Goal: Task Accomplishment & Management: Use online tool/utility

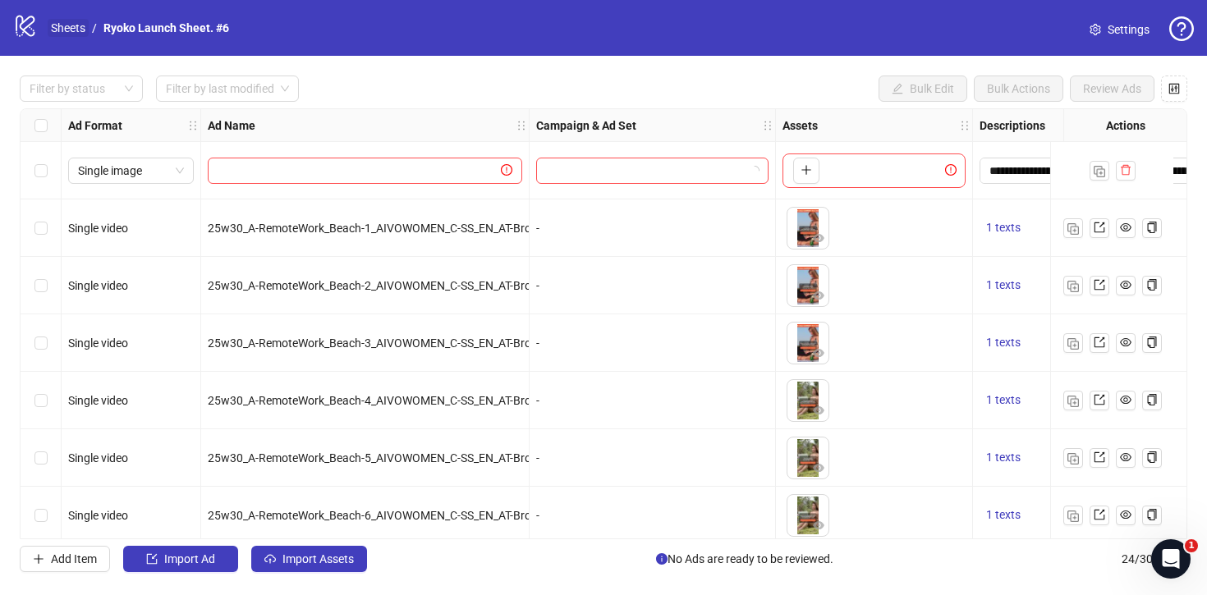
click at [77, 20] on link "Sheets" at bounding box center [68, 28] width 41 height 18
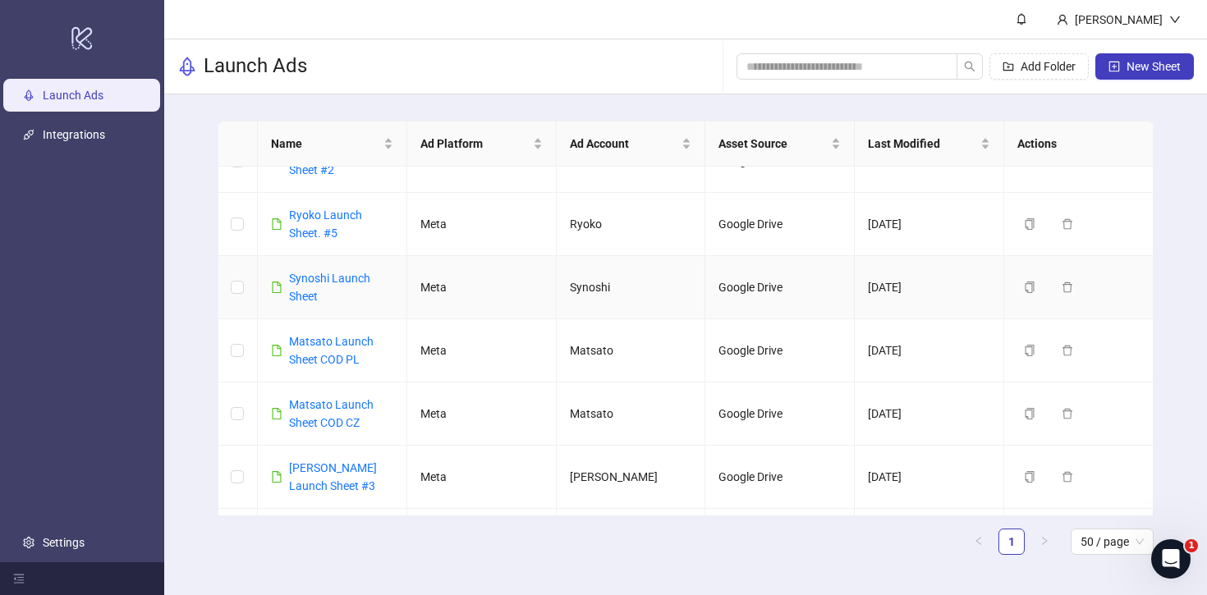
scroll to position [564, 0]
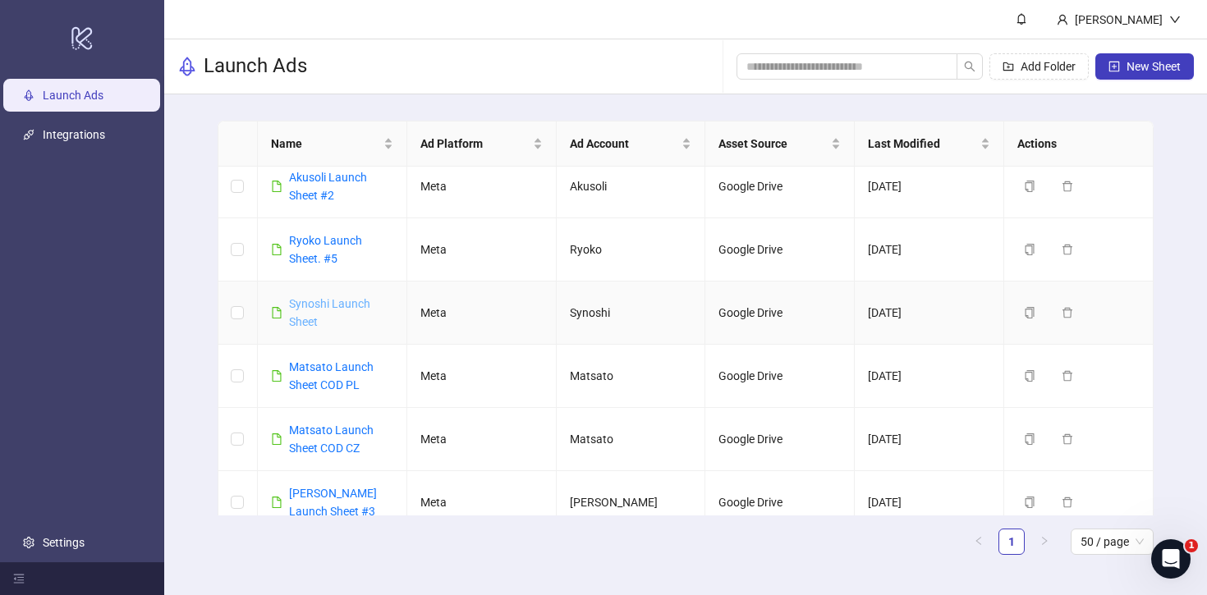
click at [321, 301] on link "Synoshi Launch Sheet" at bounding box center [329, 312] width 81 height 31
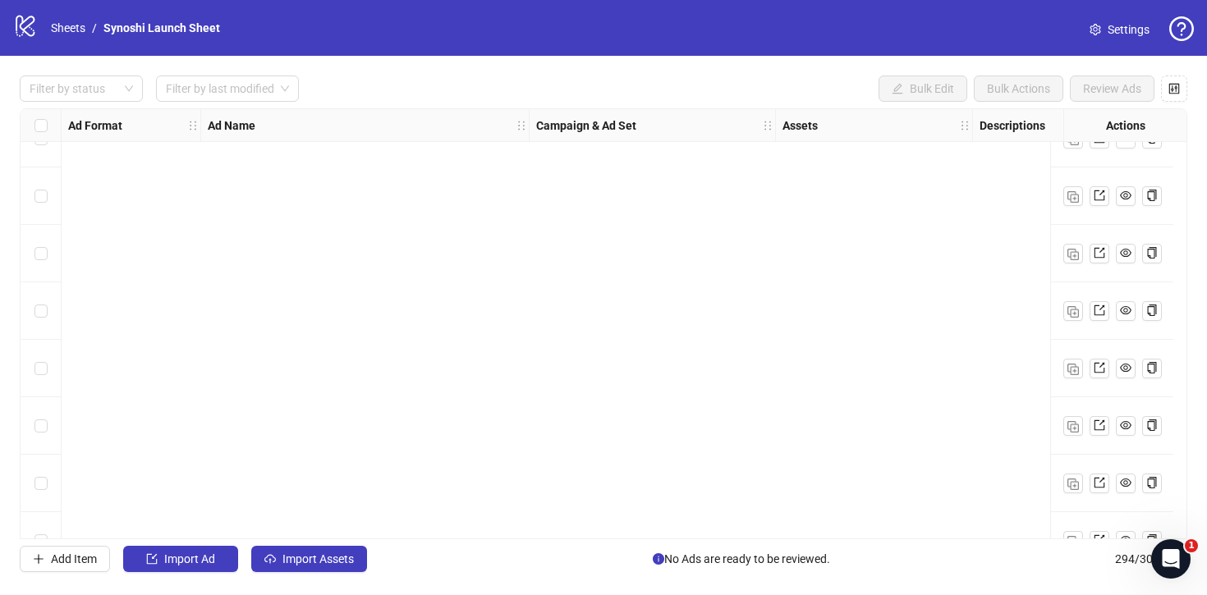
scroll to position [16510, 0]
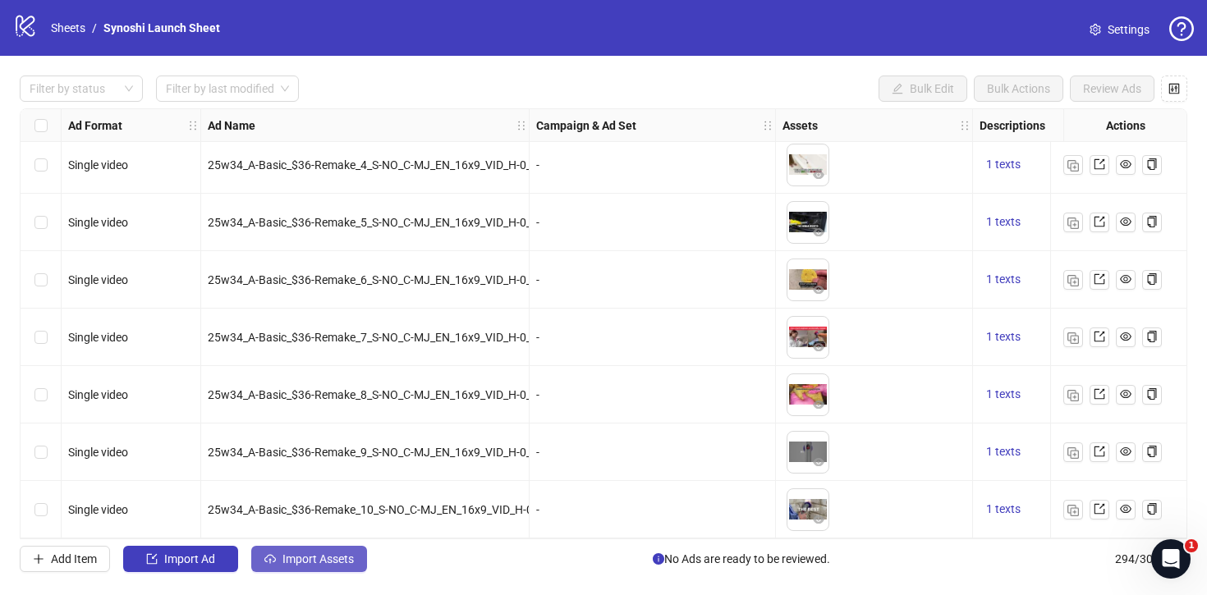
click at [327, 554] on span "Import Assets" at bounding box center [317, 559] width 71 height 13
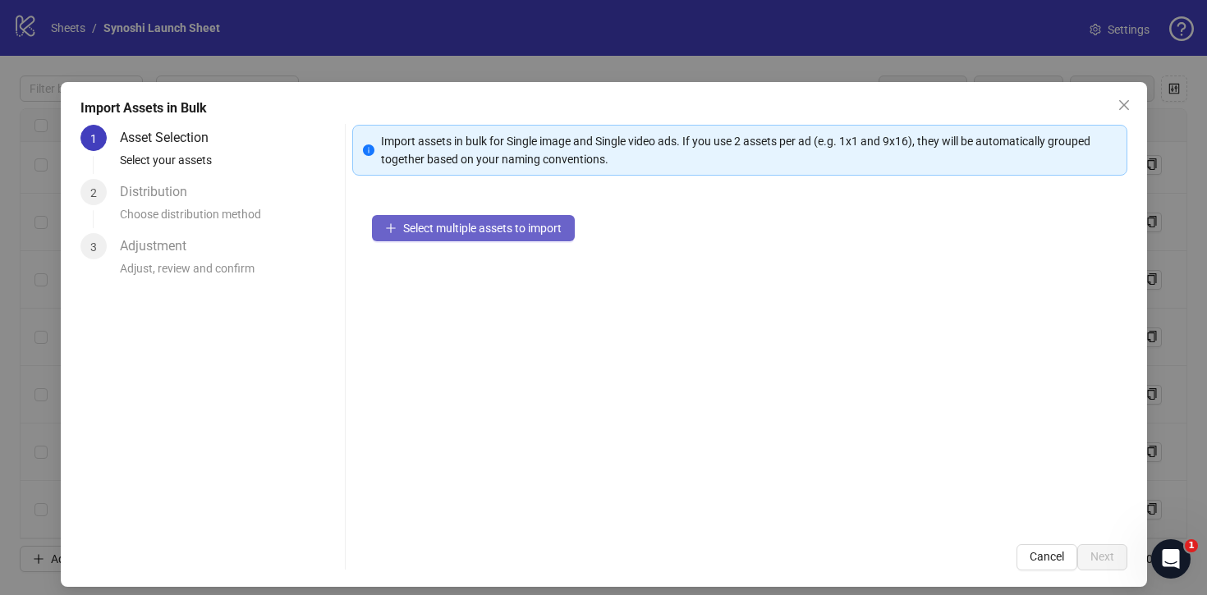
click at [445, 238] on button "Select multiple assets to import" at bounding box center [473, 228] width 203 height 26
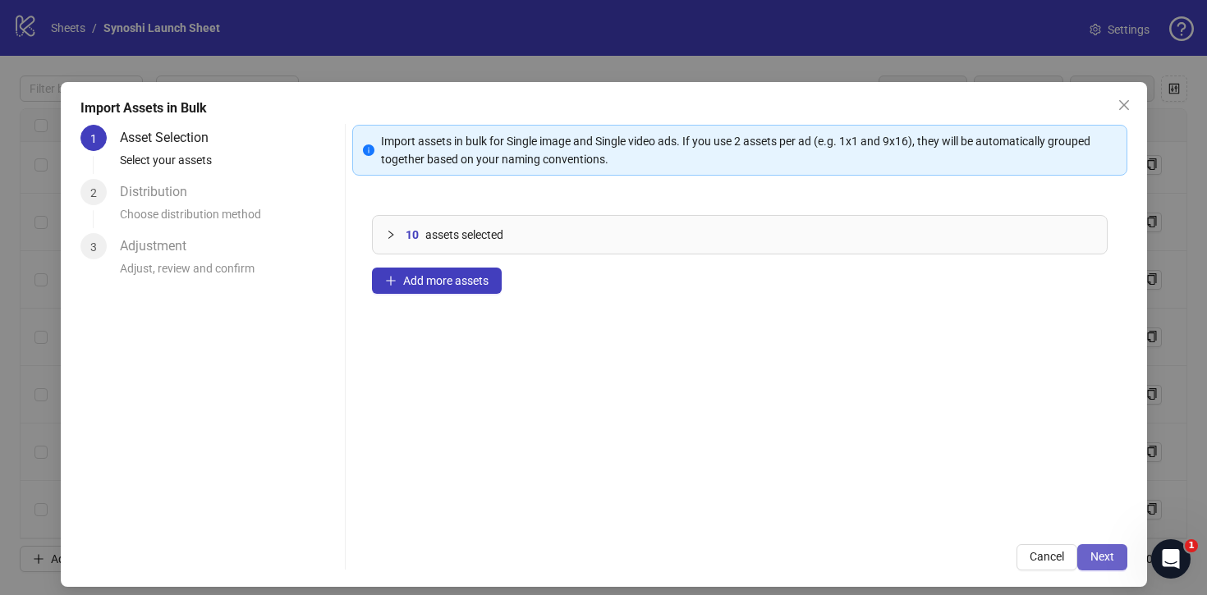
click at [1109, 563] on button "Next" at bounding box center [1102, 557] width 50 height 26
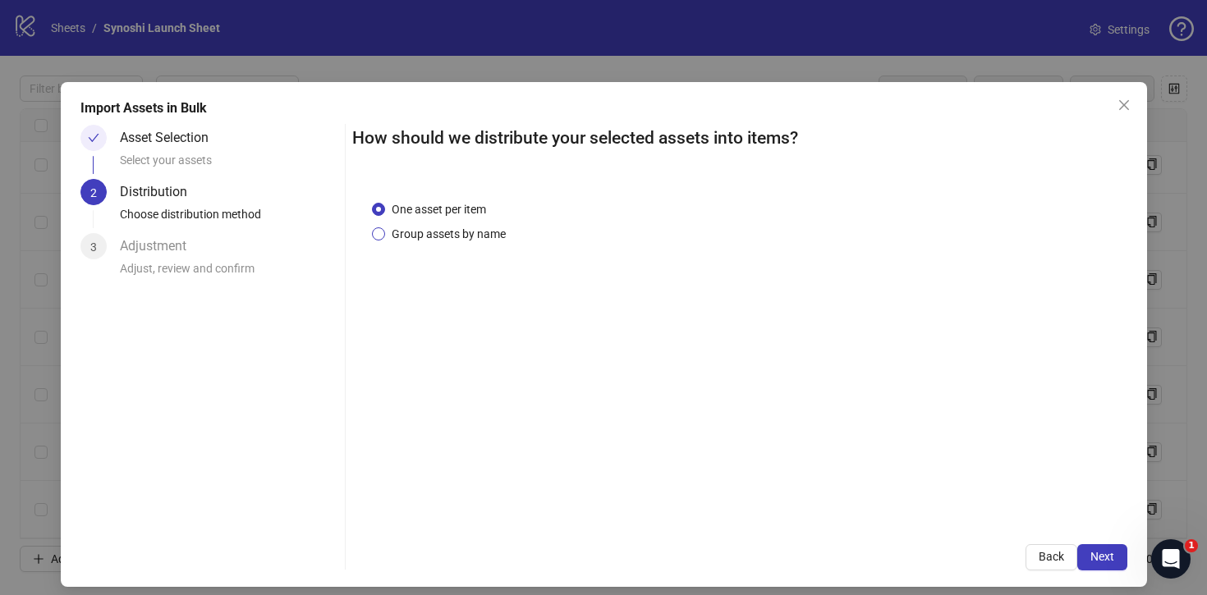
click at [424, 228] on span "Group assets by name" at bounding box center [448, 234] width 127 height 18
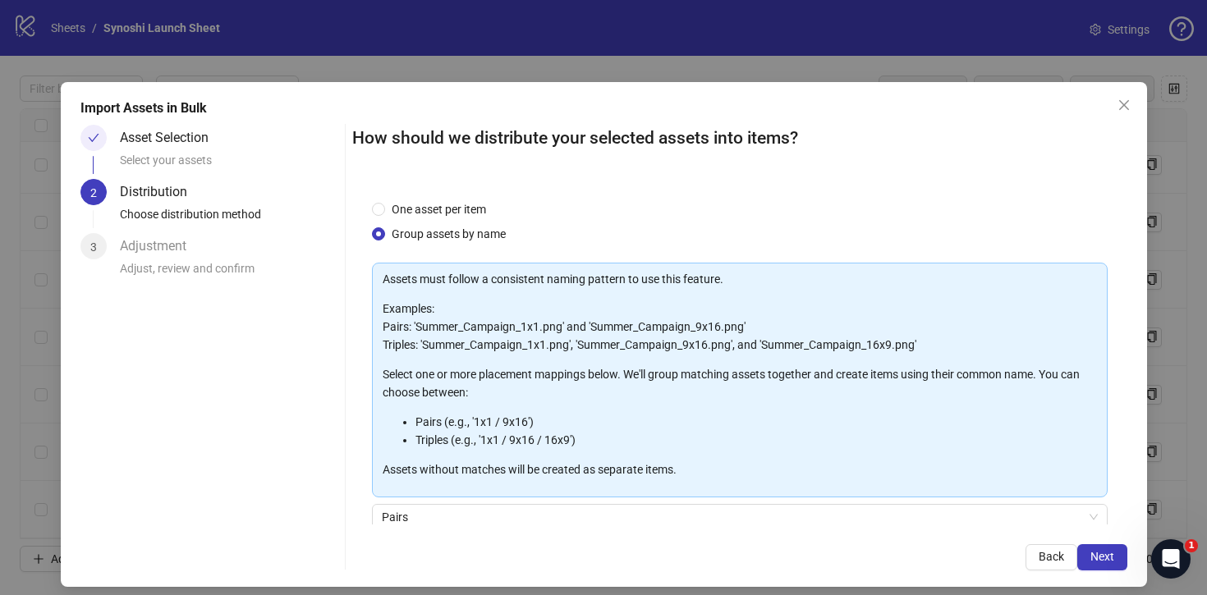
scroll to position [137, 0]
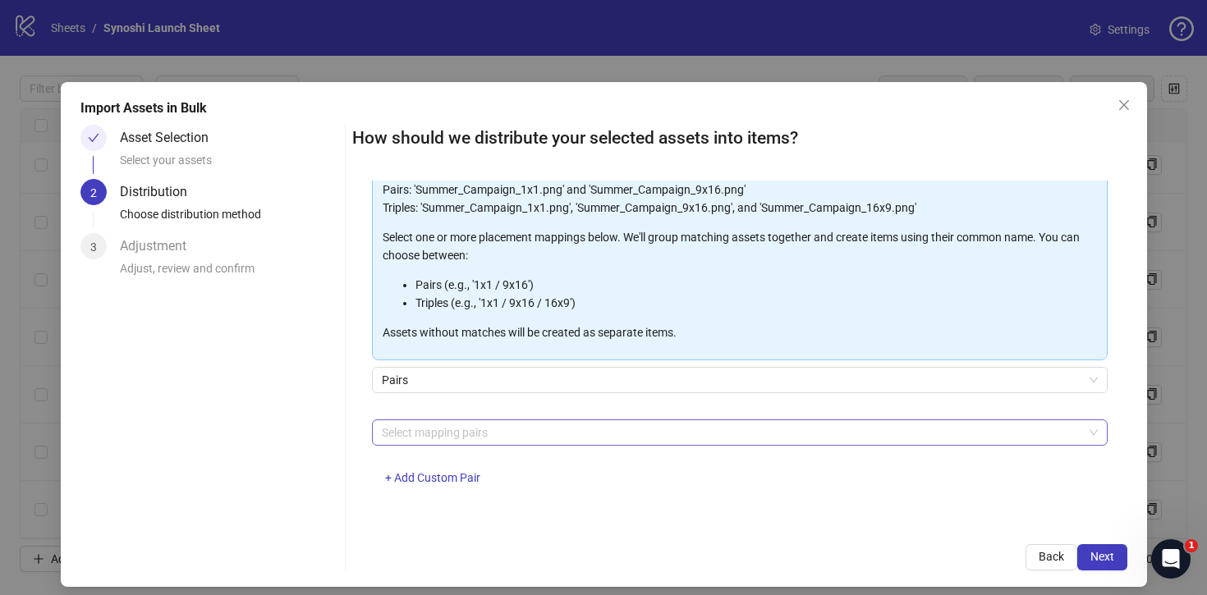
click at [468, 426] on div at bounding box center [731, 432] width 712 height 23
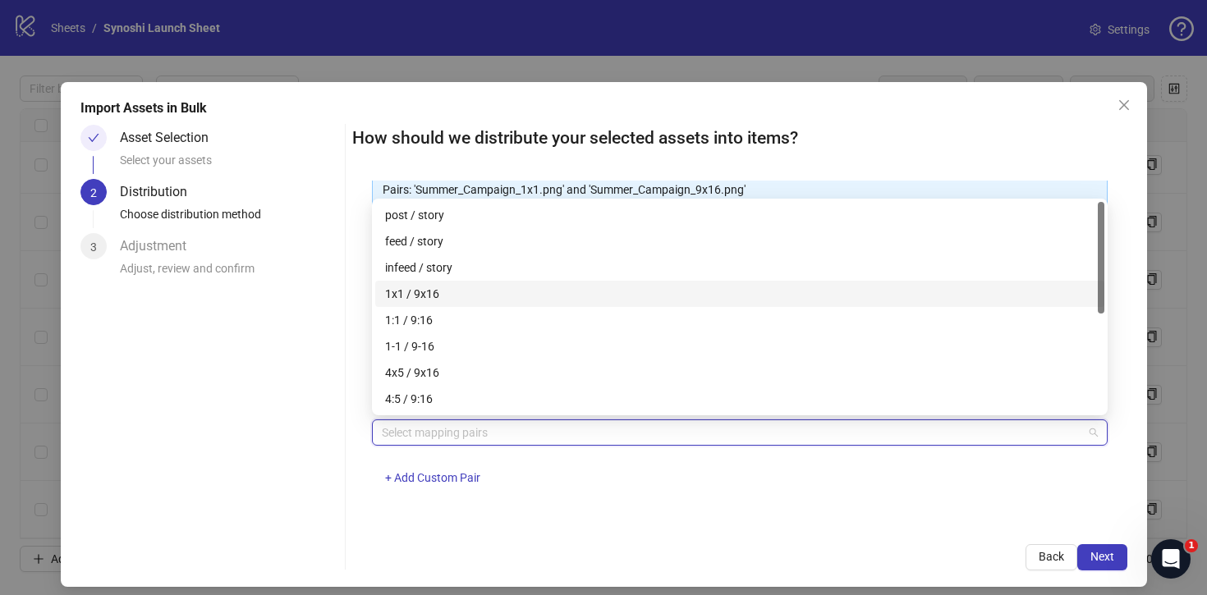
click at [427, 293] on div "1x1 / 9x16" at bounding box center [740, 294] width 710 height 18
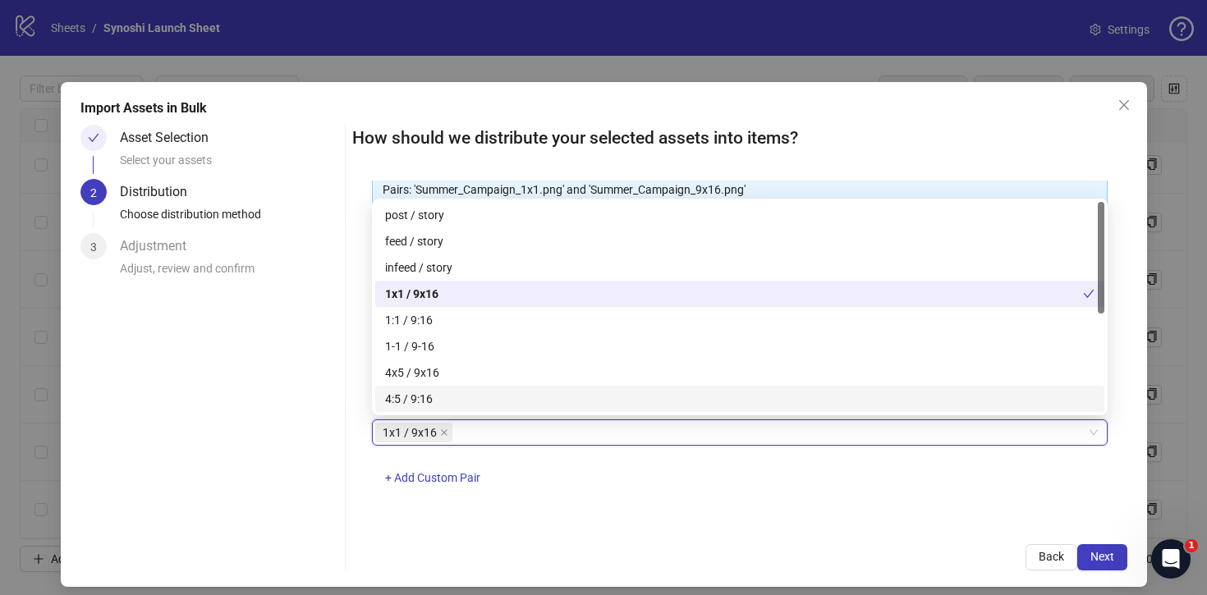
click at [655, 507] on div "One asset per item Group assets by name Assets must follow a consistent naming …" at bounding box center [739, 353] width 775 height 344
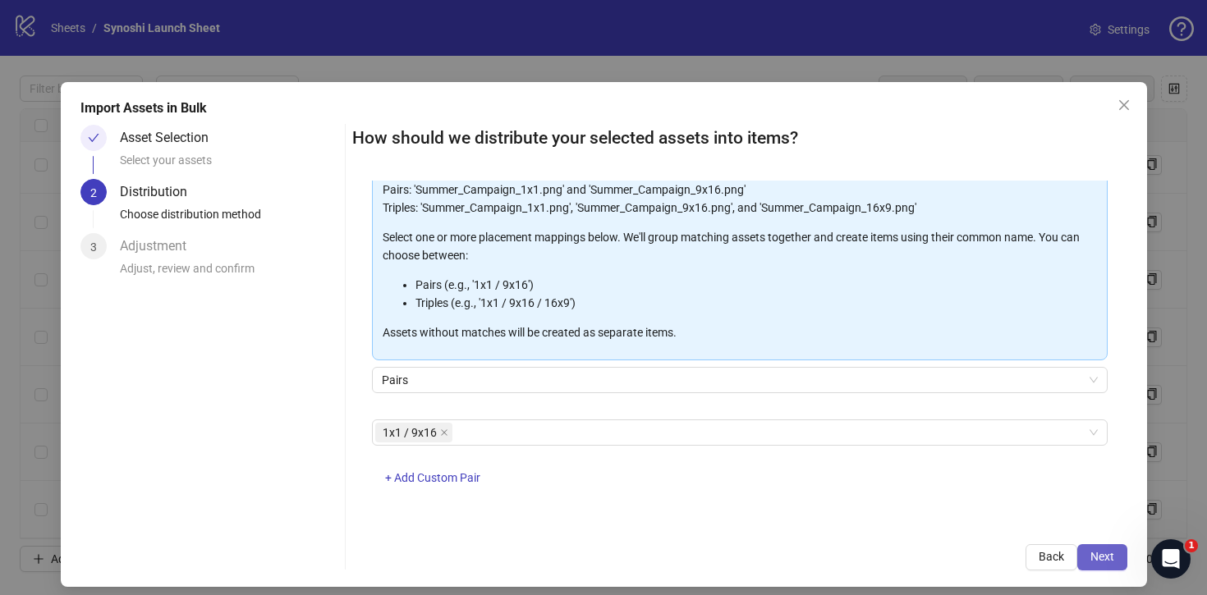
click at [1106, 561] on span "Next" at bounding box center [1103, 556] width 24 height 13
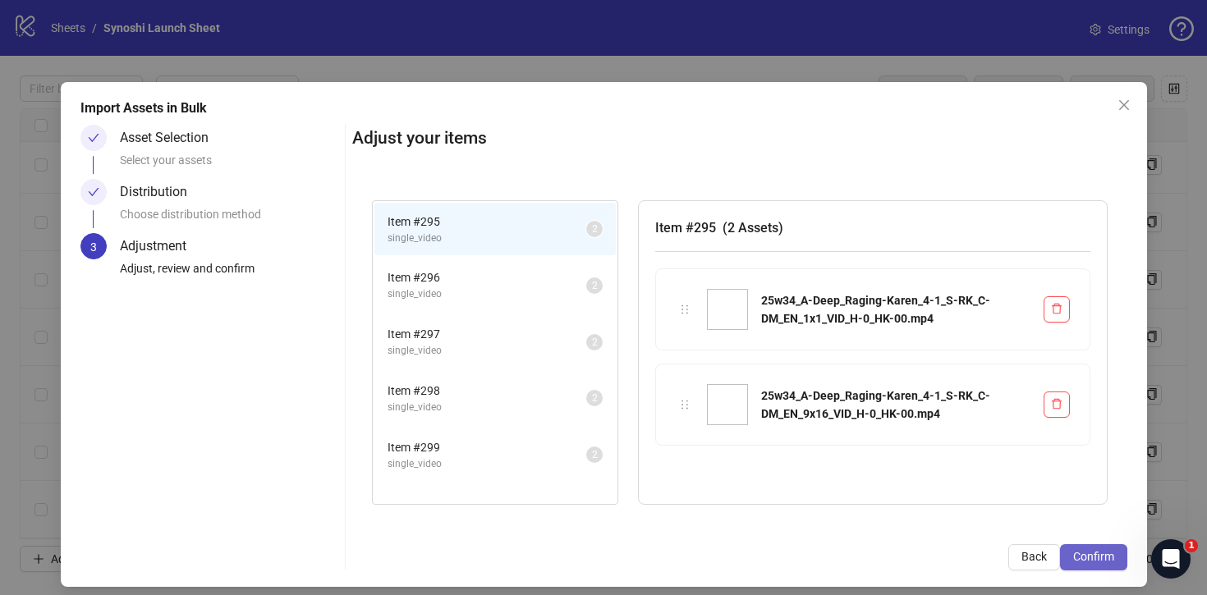
click at [1085, 557] on span "Confirm" at bounding box center [1093, 556] width 41 height 13
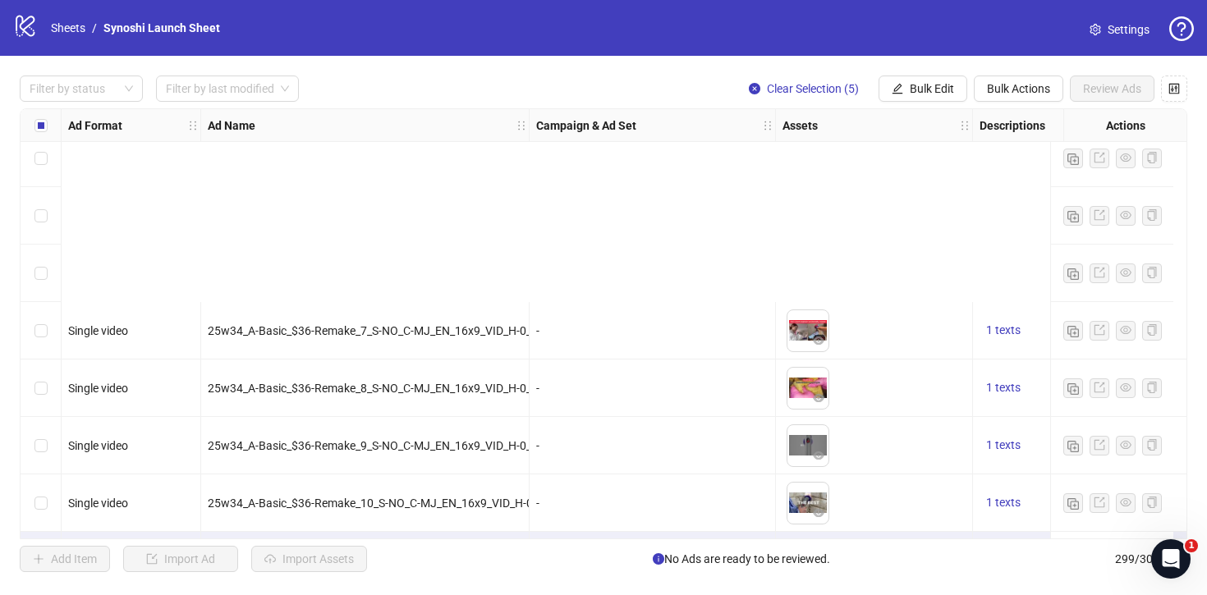
scroll to position [16797, 0]
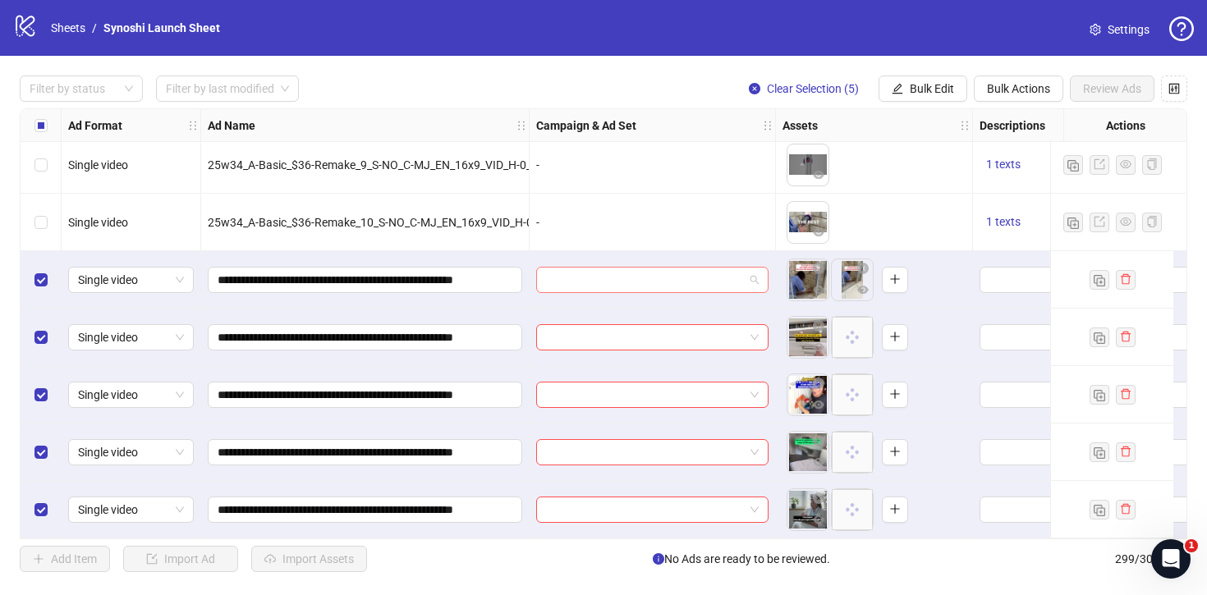
click at [756, 278] on span at bounding box center [652, 280] width 213 height 25
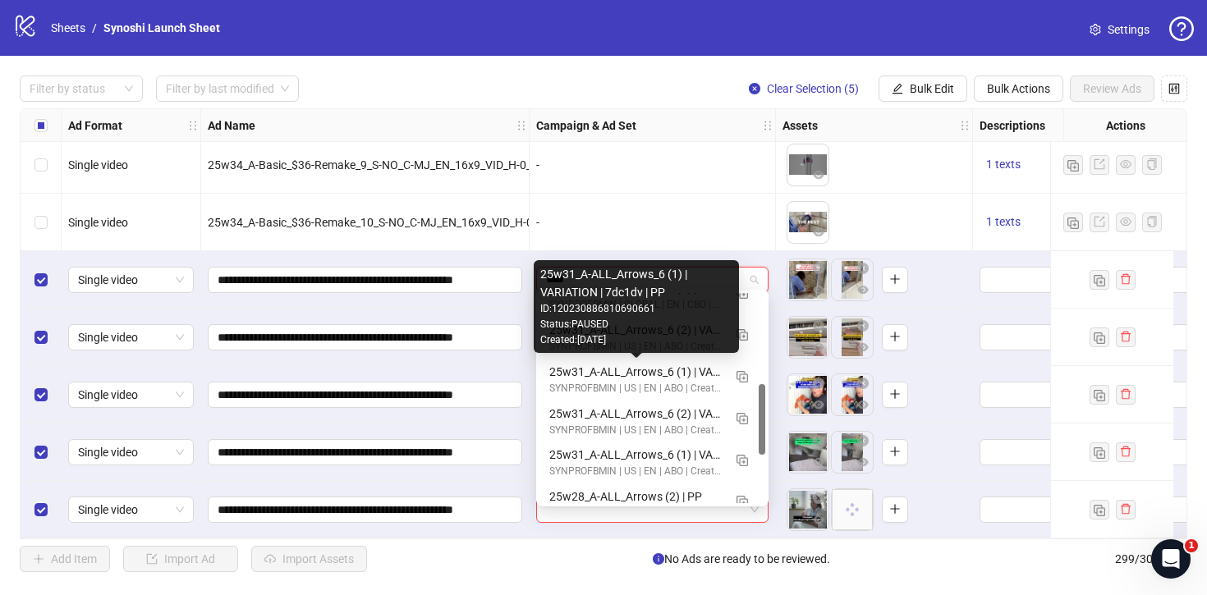
scroll to position [245, 0]
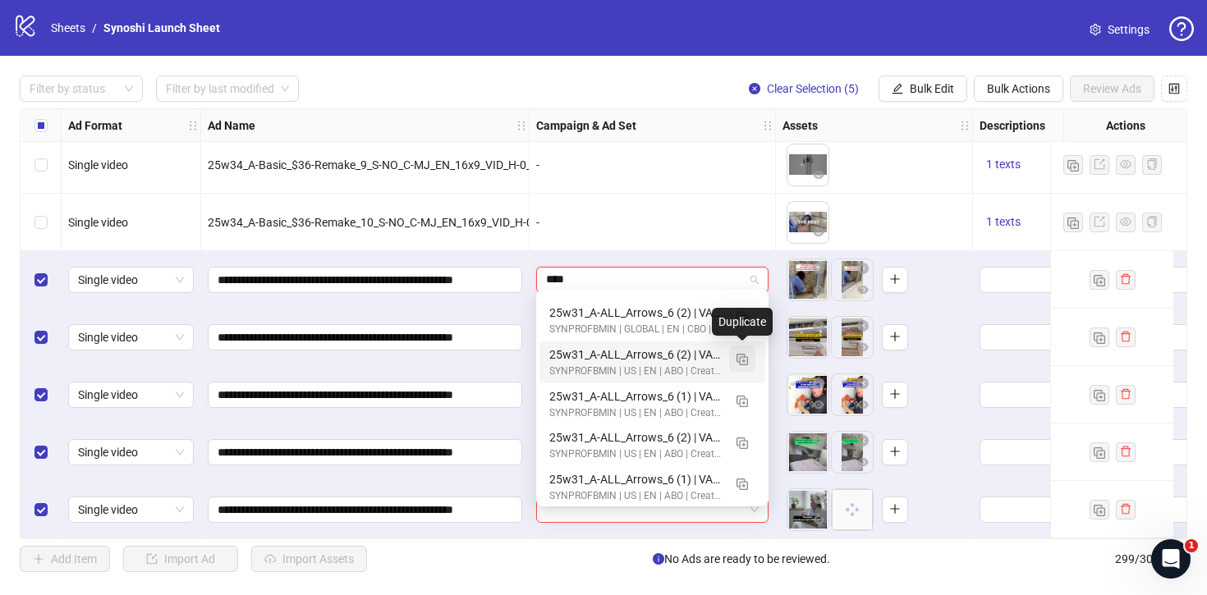
click at [742, 361] on img "button" at bounding box center [742, 359] width 11 height 11
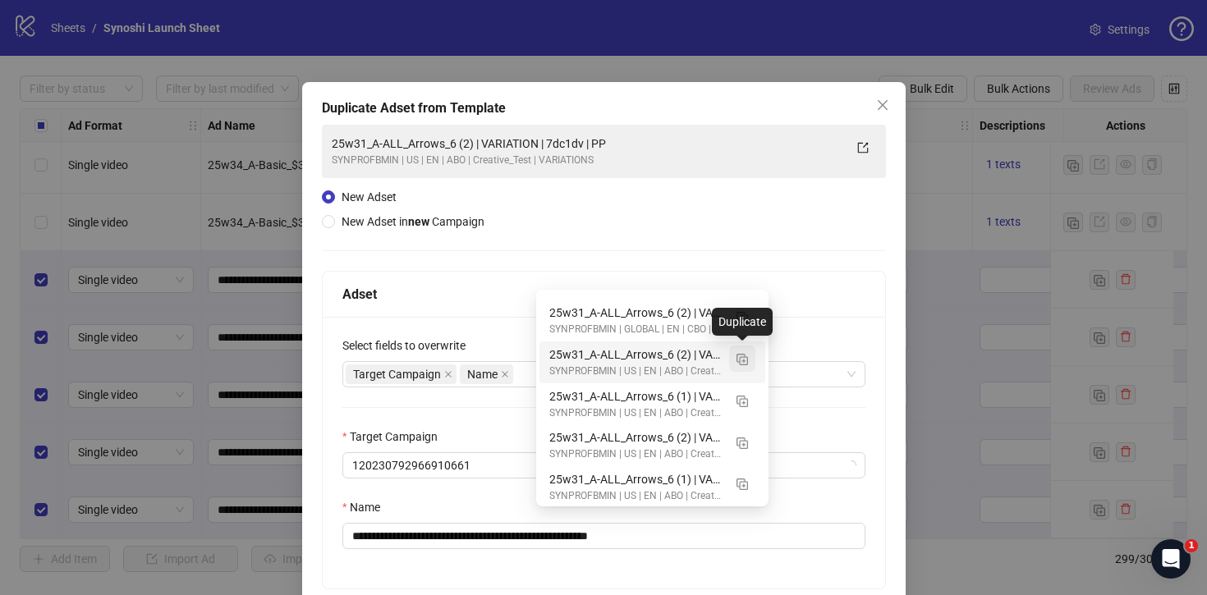
type input "****"
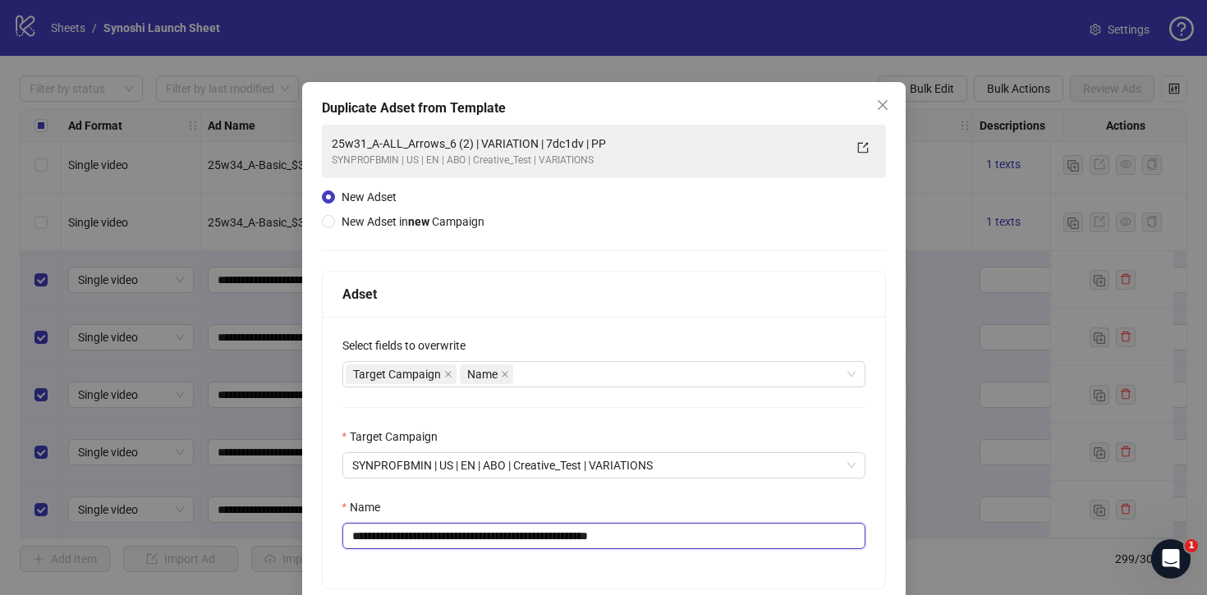
click at [677, 535] on input "**********" at bounding box center [603, 536] width 523 height 26
drag, startPoint x: 492, startPoint y: 535, endPoint x: 342, endPoint y: 537, distance: 149.5
click at [342, 537] on input "**********" at bounding box center [603, 536] width 523 height 26
paste input "***"
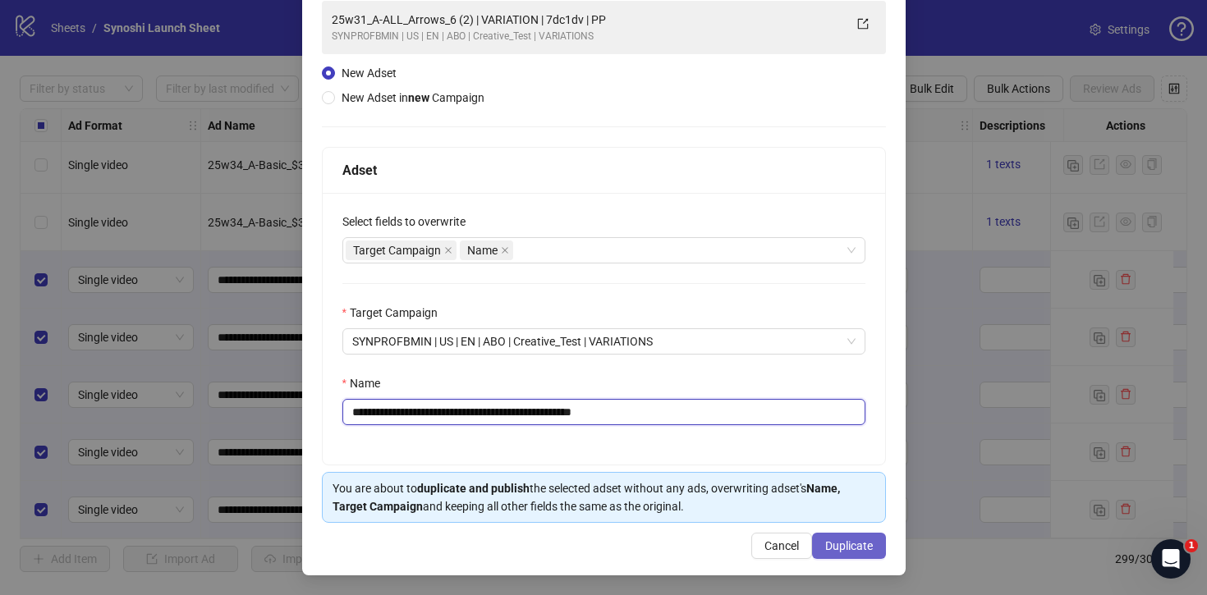
type input "**********"
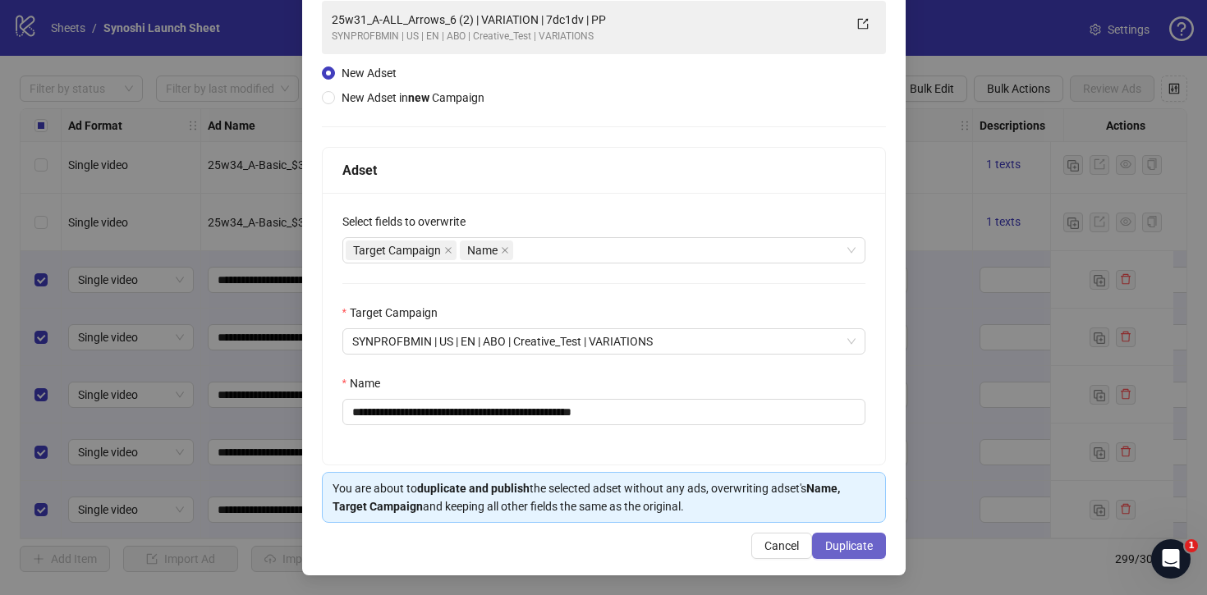
click at [838, 540] on span "Duplicate" at bounding box center [849, 546] width 48 height 13
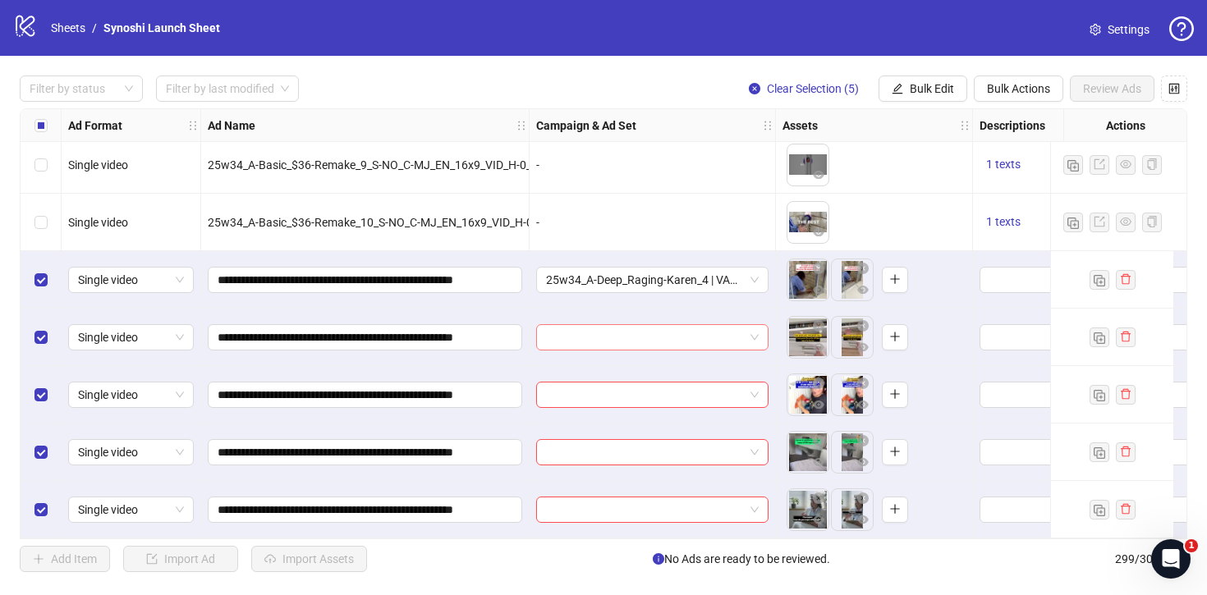
click at [753, 329] on span at bounding box center [652, 337] width 213 height 25
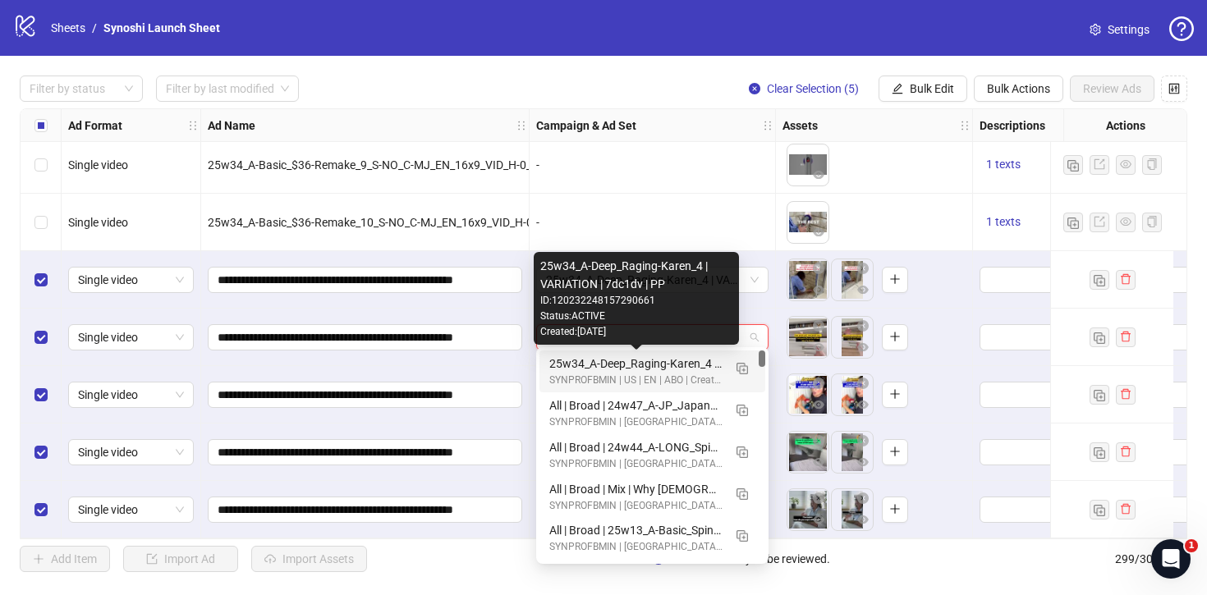
click at [700, 361] on div "25w34_A-Deep_Raging-Karen_4 | VARIATION | 7dc1dv | PP" at bounding box center [635, 364] width 173 height 18
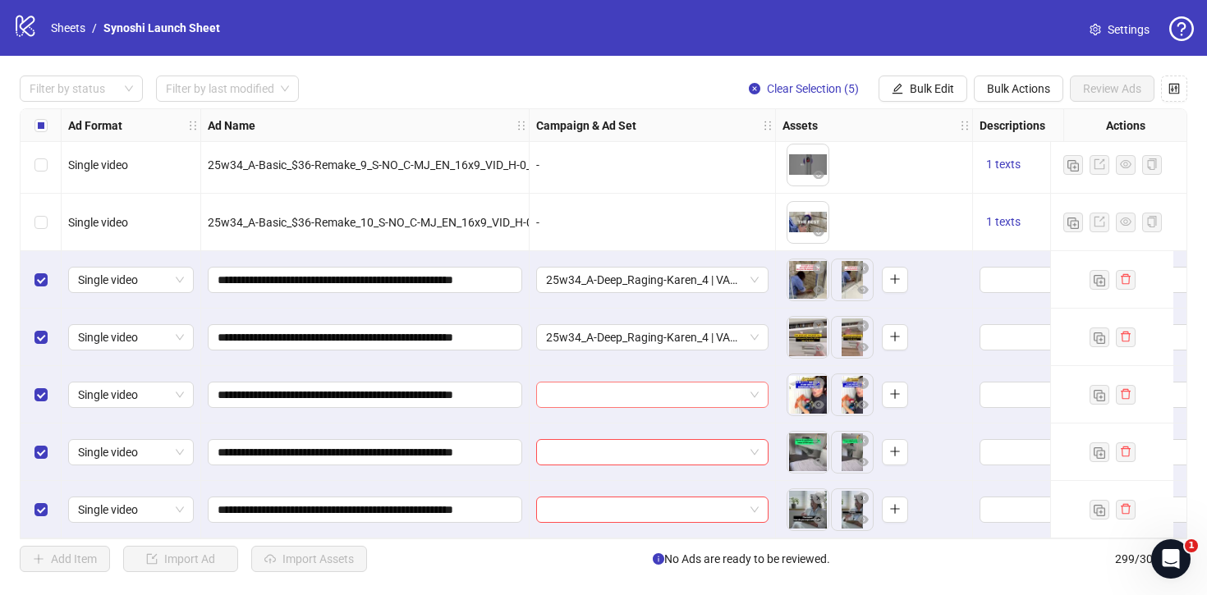
click at [751, 387] on span at bounding box center [652, 395] width 213 height 25
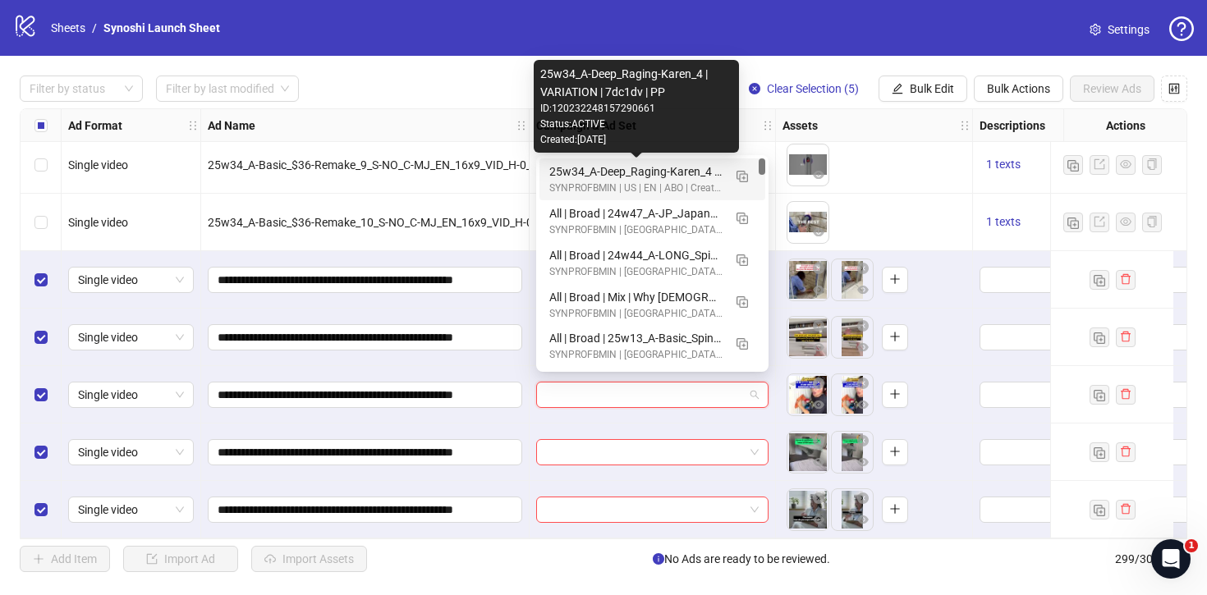
click at [665, 175] on div "25w34_A-Deep_Raging-Karen_4 | VARIATION | 7dc1dv | PP" at bounding box center [635, 172] width 173 height 18
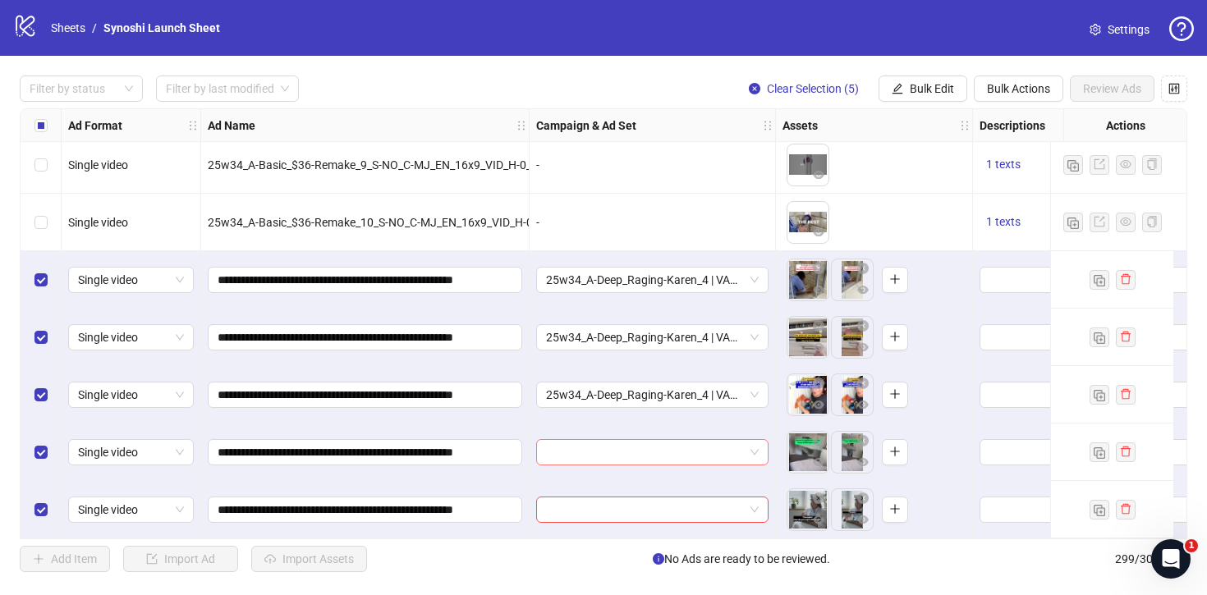
click at [754, 440] on span at bounding box center [652, 452] width 213 height 25
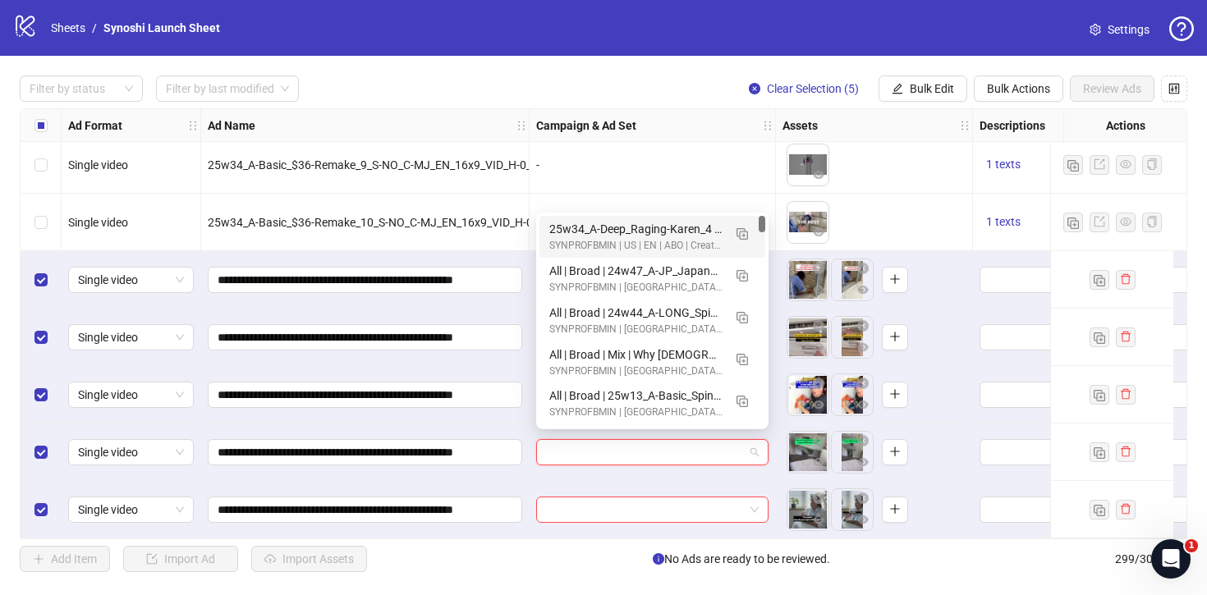
click at [677, 228] on div "25w34_A-Deep_Raging-Karen_4 | VARIATION | 7dc1dv | PP" at bounding box center [635, 229] width 173 height 18
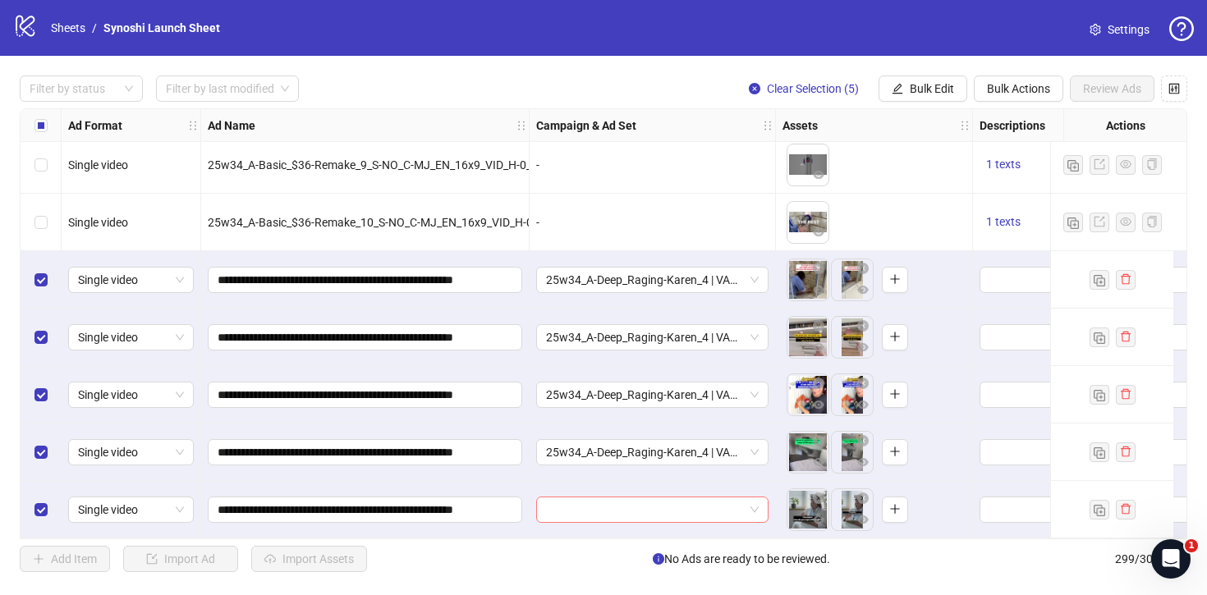
click at [752, 506] on span at bounding box center [652, 510] width 213 height 25
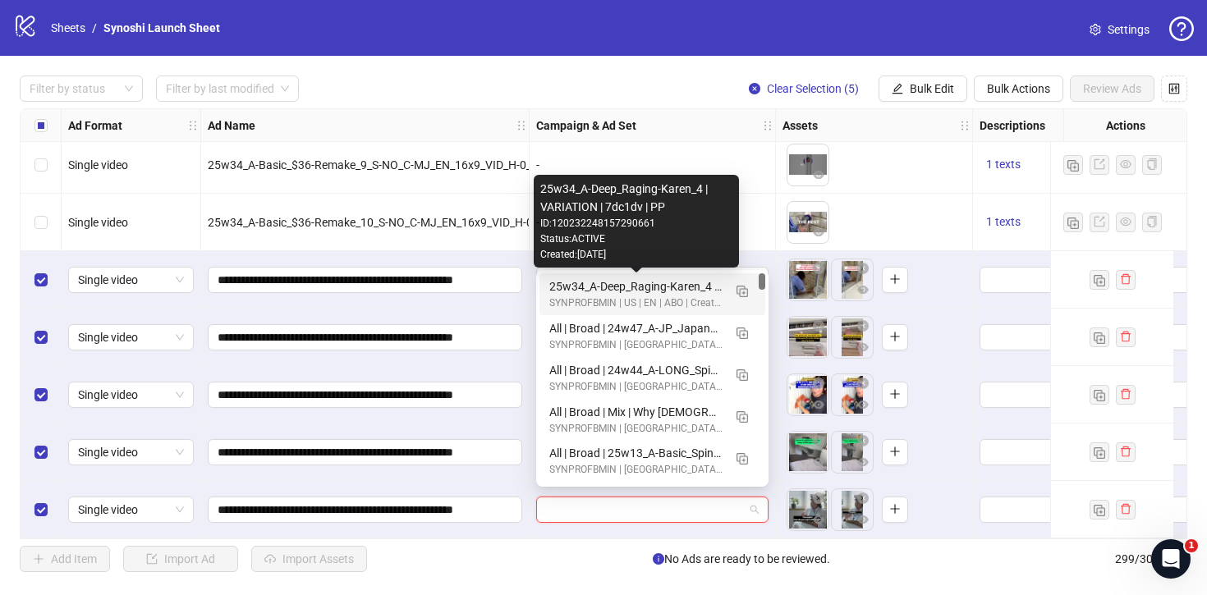
click at [675, 289] on div "25w34_A-Deep_Raging-Karen_4 | VARIATION | 7dc1dv | PP" at bounding box center [635, 287] width 173 height 18
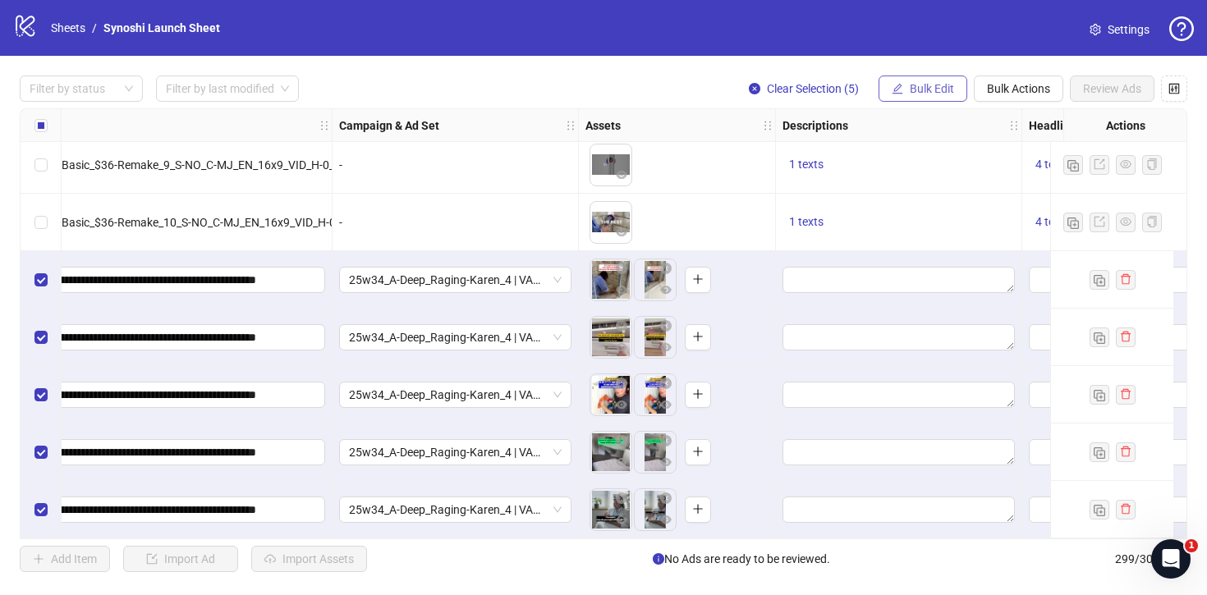
scroll to position [16797, 351]
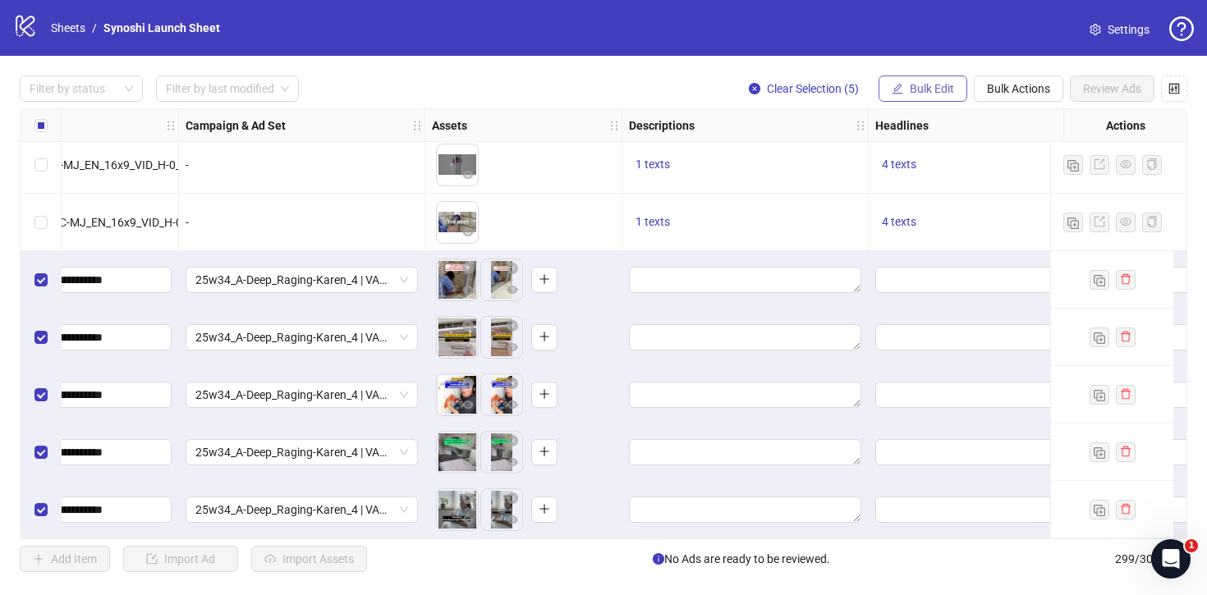
click at [931, 85] on span "Bulk Edit" at bounding box center [932, 88] width 44 height 13
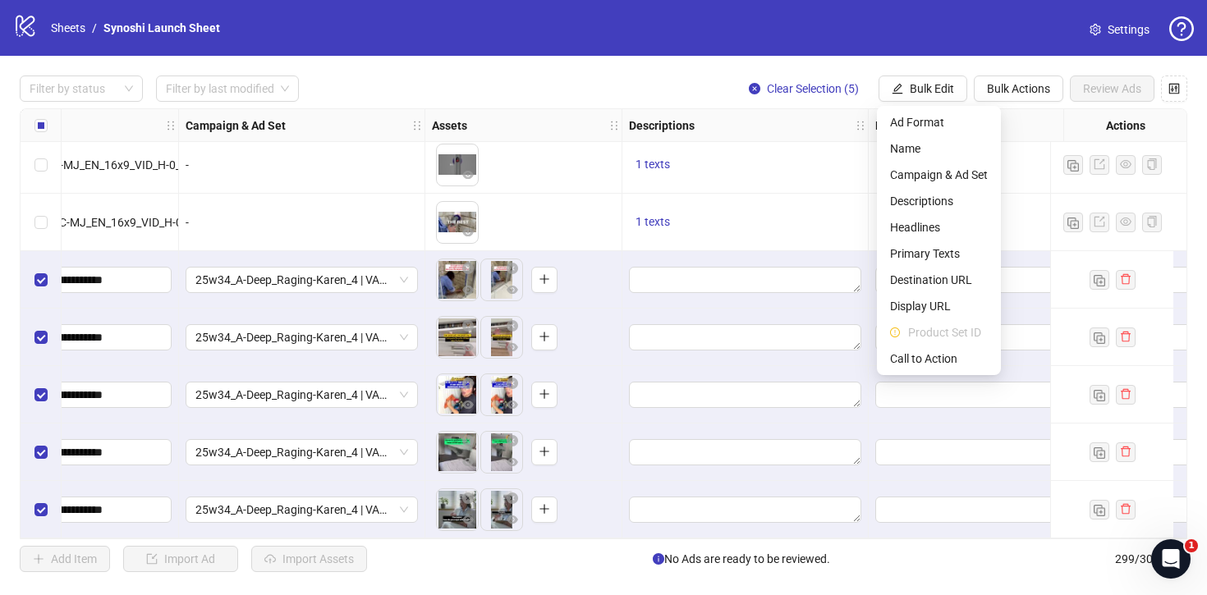
click at [604, 209] on div "To pick up a draggable item, press the space bar. While dragging, use the arrow…" at bounding box center [523, 222] width 183 height 51
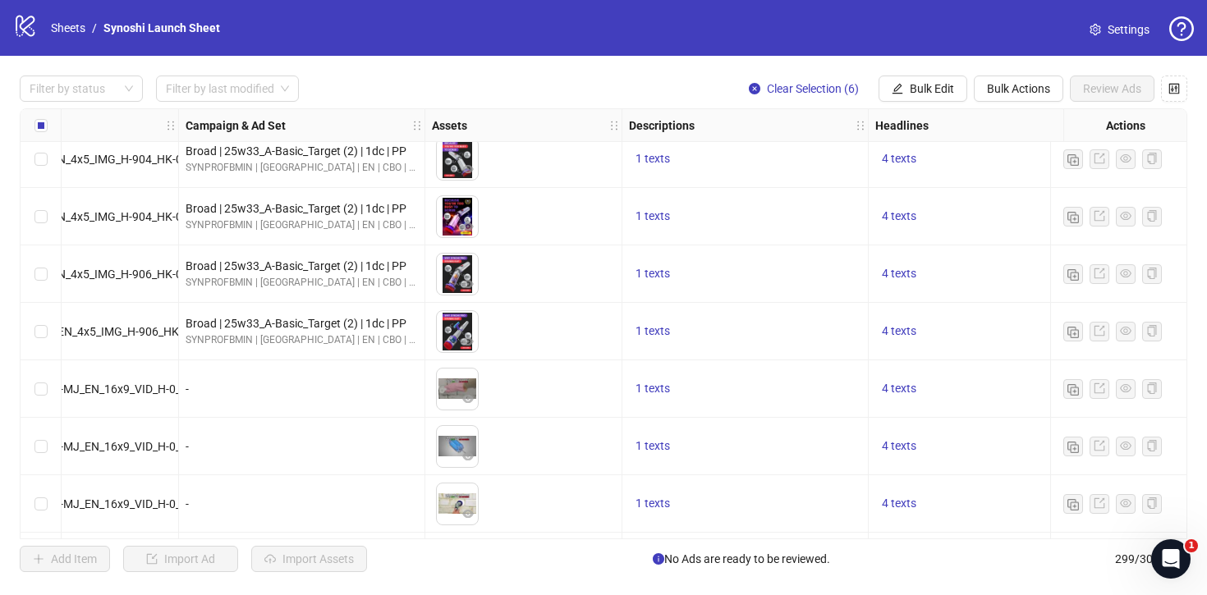
scroll to position [16797, 351]
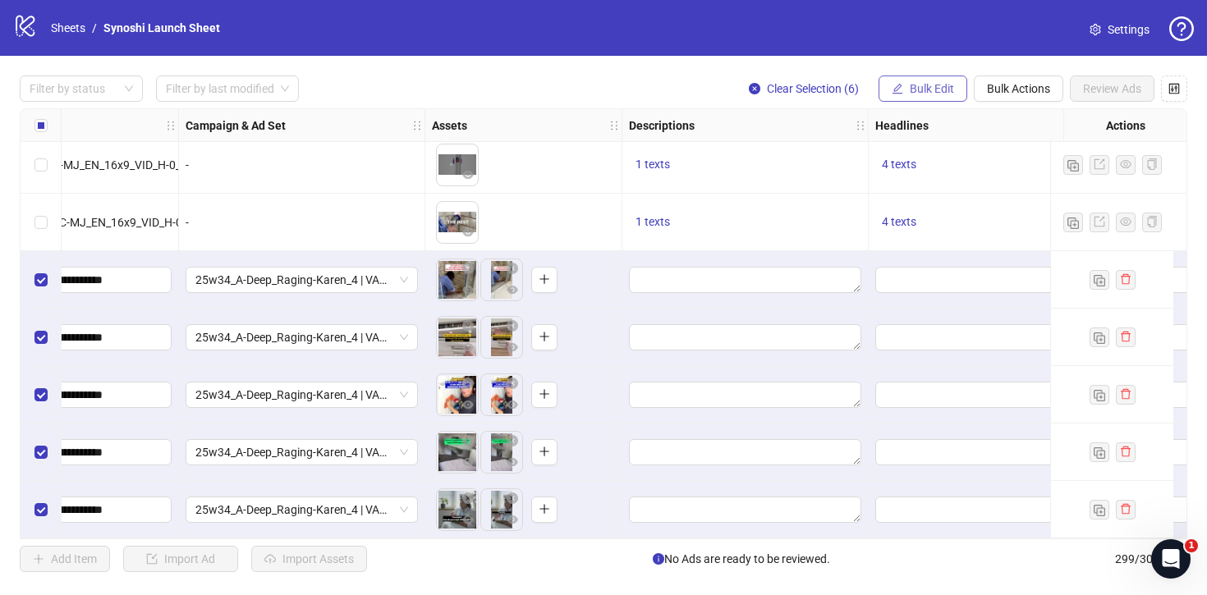
click at [935, 94] on span "Bulk Edit" at bounding box center [932, 88] width 44 height 13
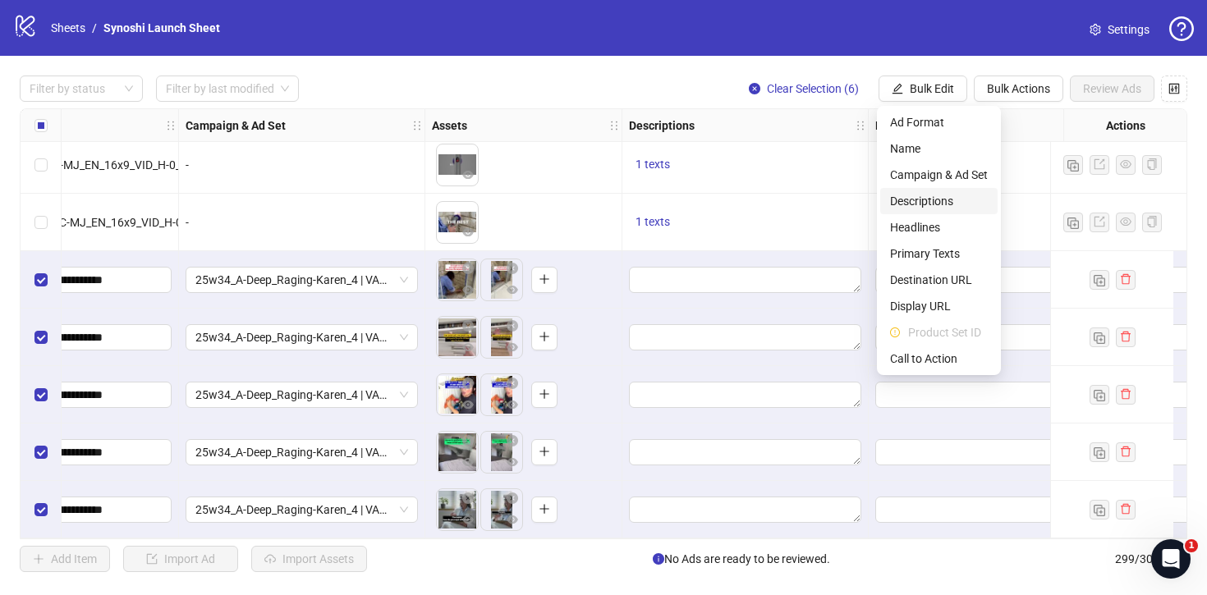
click at [917, 205] on span "Descriptions" at bounding box center [939, 201] width 98 height 18
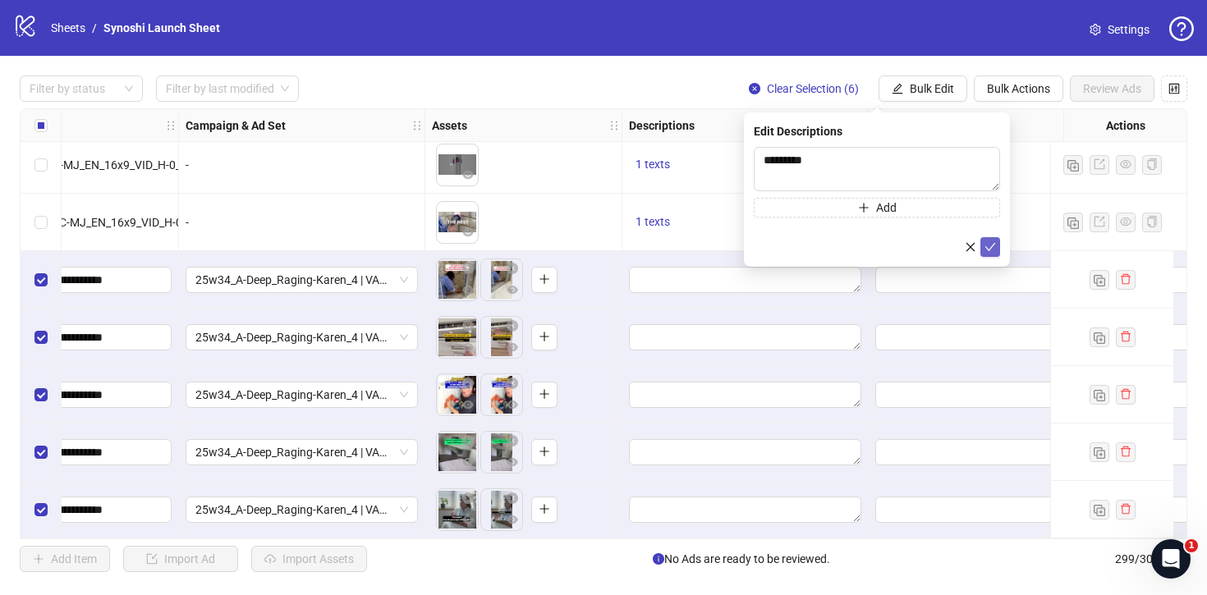
click at [989, 244] on icon "check" at bounding box center [990, 246] width 11 height 11
click at [944, 86] on span "Bulk Edit" at bounding box center [932, 88] width 44 height 13
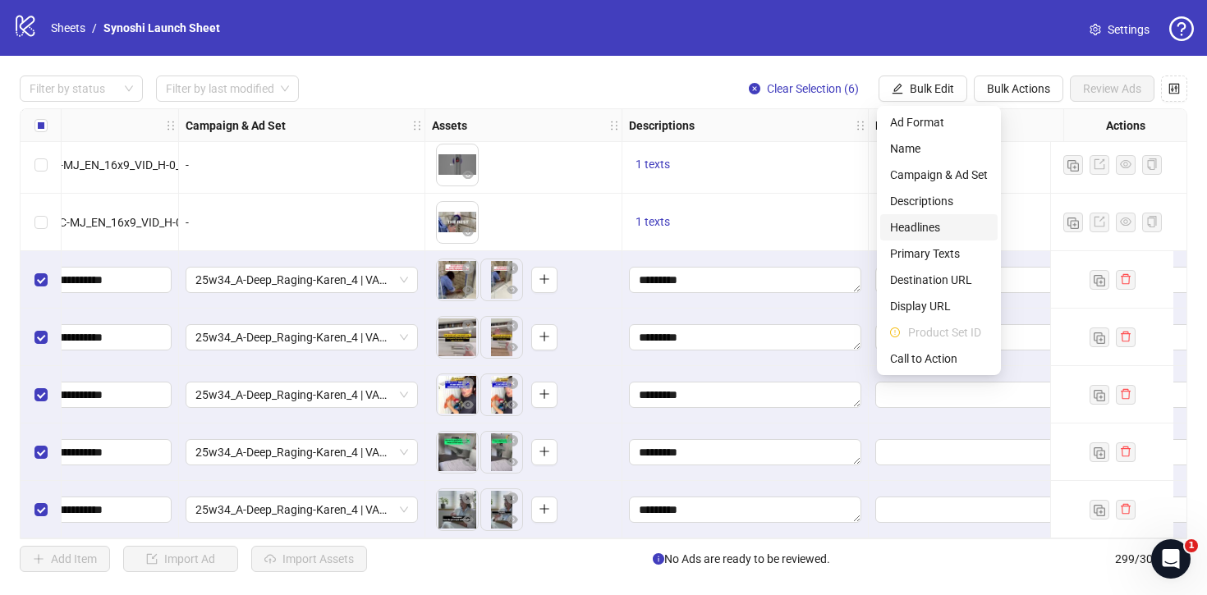
click at [919, 224] on span "Headlines" at bounding box center [939, 227] width 98 height 18
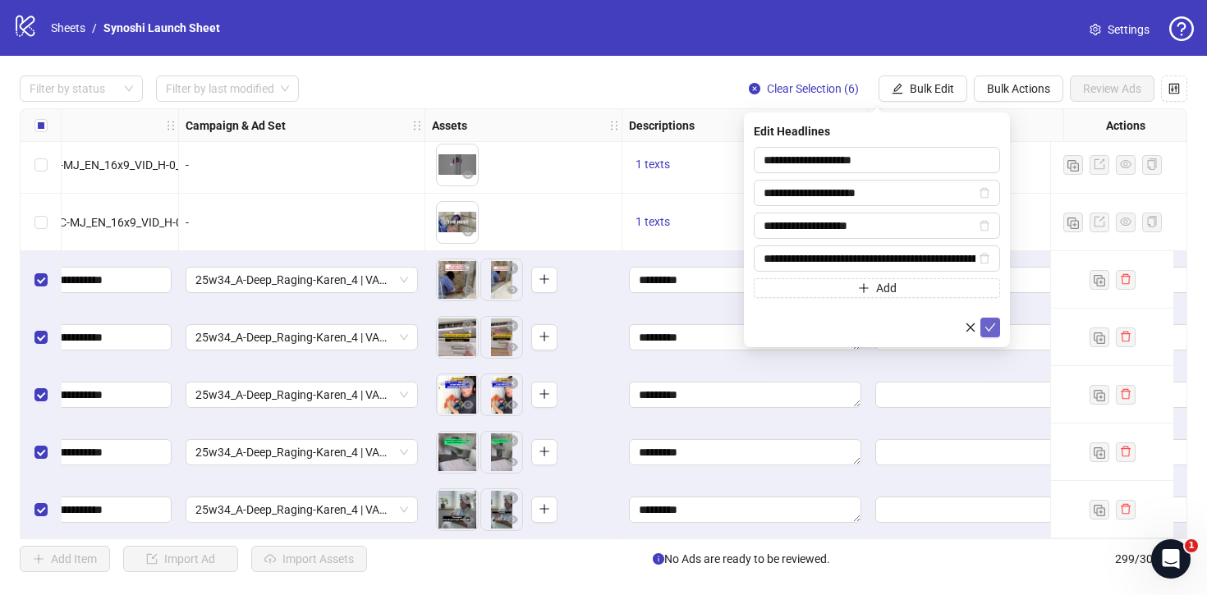
click at [994, 328] on icon "check" at bounding box center [990, 327] width 11 height 11
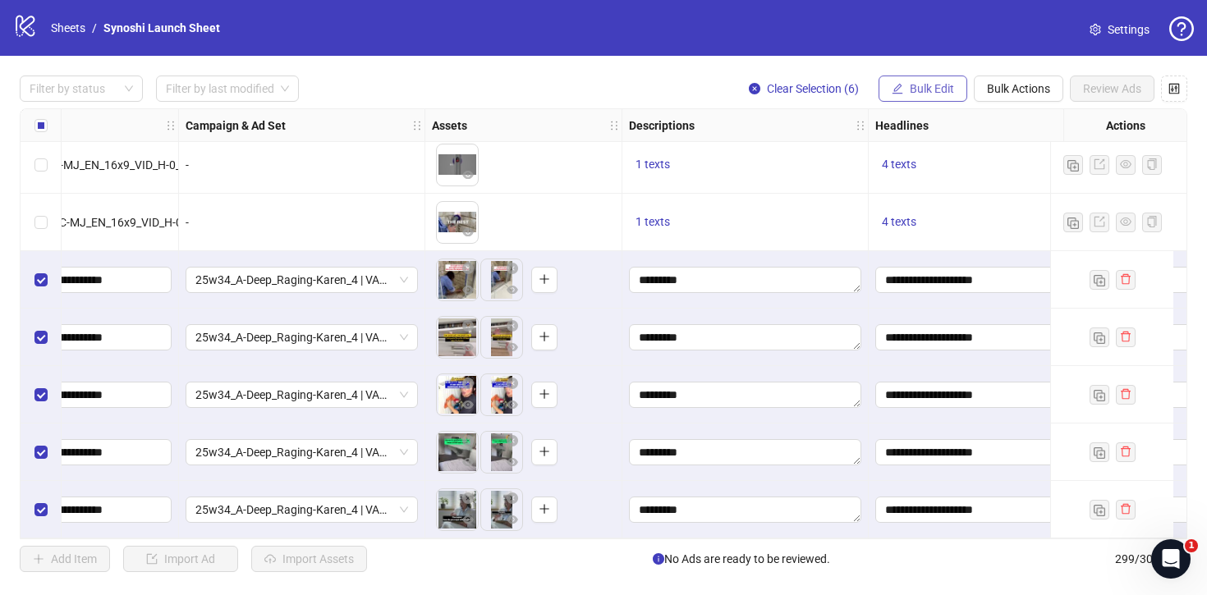
click at [929, 93] on span "Bulk Edit" at bounding box center [932, 88] width 44 height 13
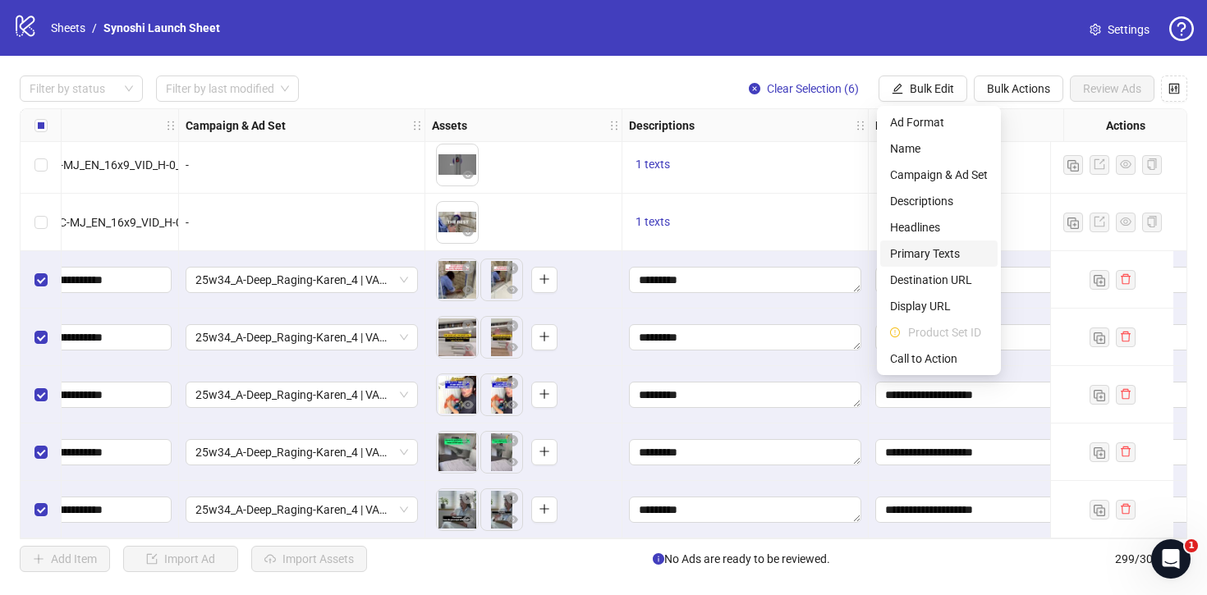
click at [925, 250] on span "Primary Texts" at bounding box center [939, 254] width 98 height 18
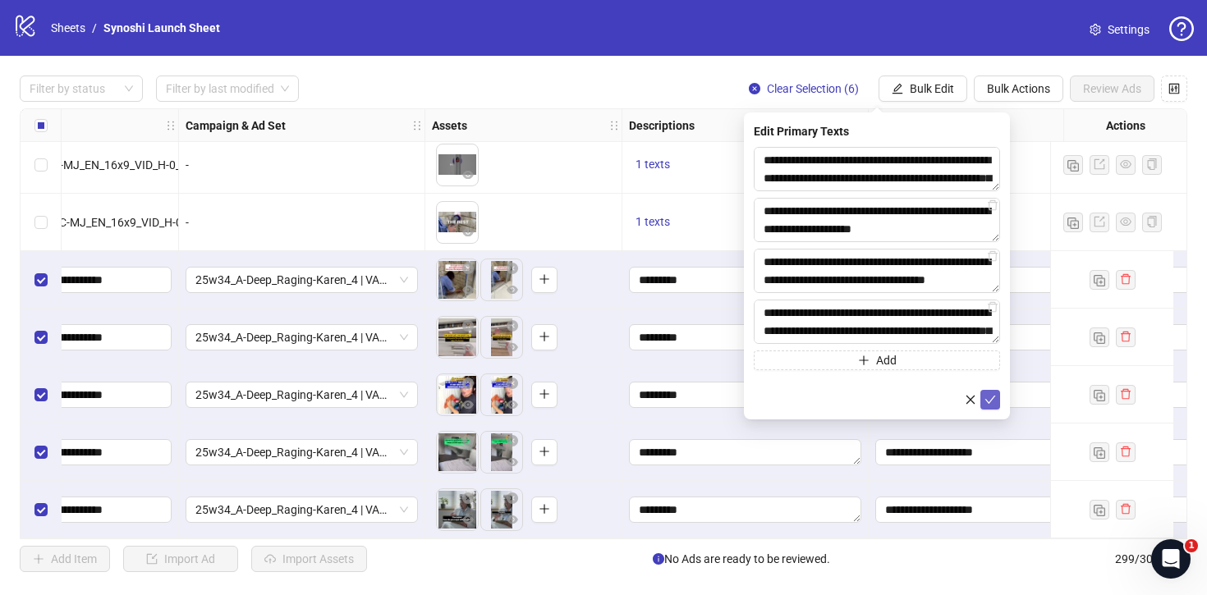
click at [992, 397] on icon "check" at bounding box center [990, 399] width 11 height 11
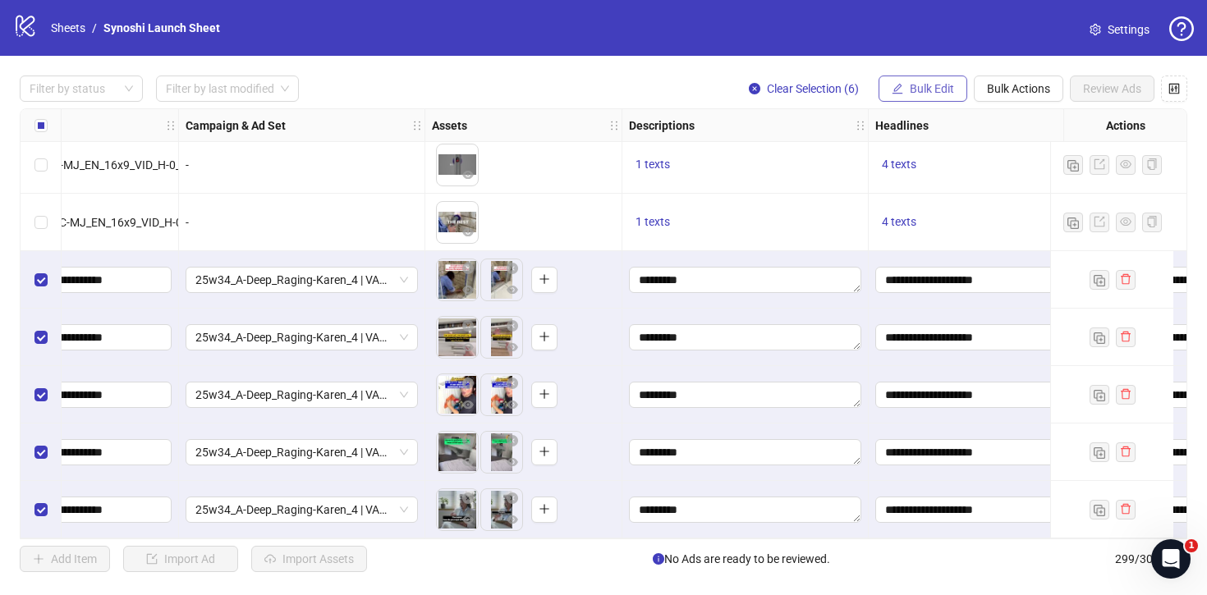
click at [938, 90] on span "Bulk Edit" at bounding box center [932, 88] width 44 height 13
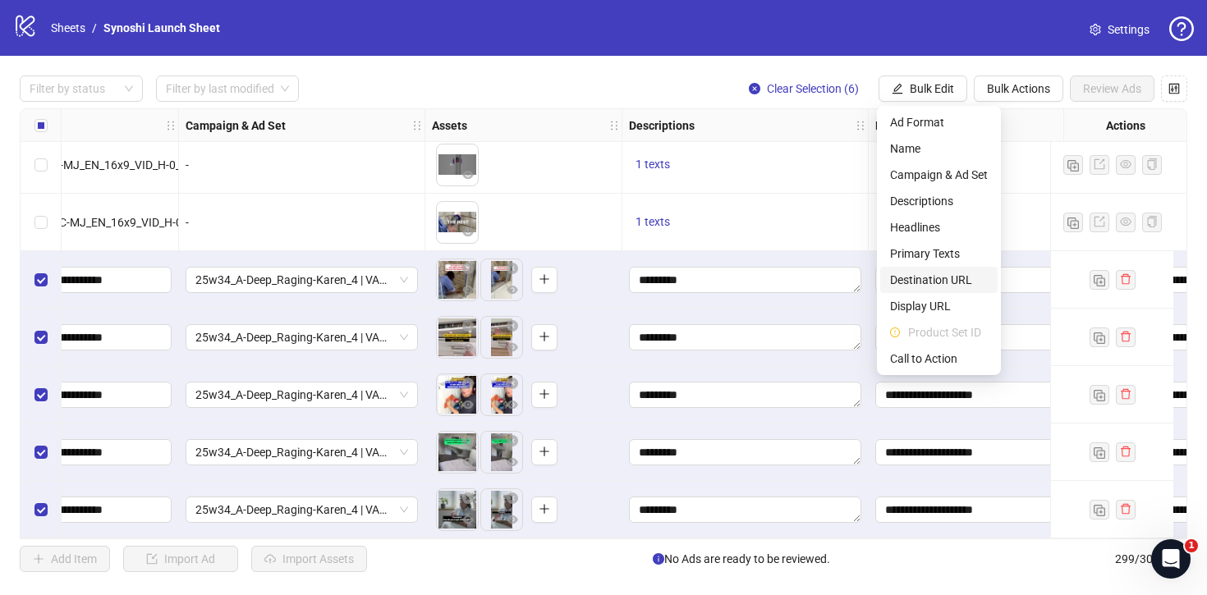
click at [925, 274] on span "Destination URL" at bounding box center [939, 280] width 98 height 18
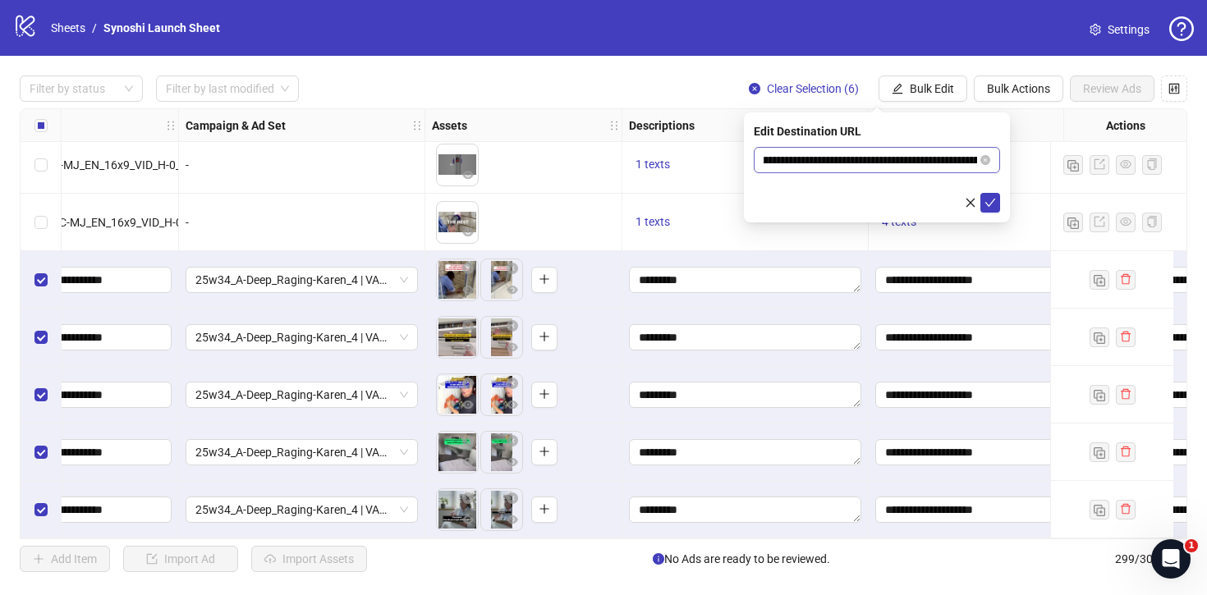
scroll to position [0, 103]
click at [994, 200] on icon "check" at bounding box center [990, 202] width 11 height 11
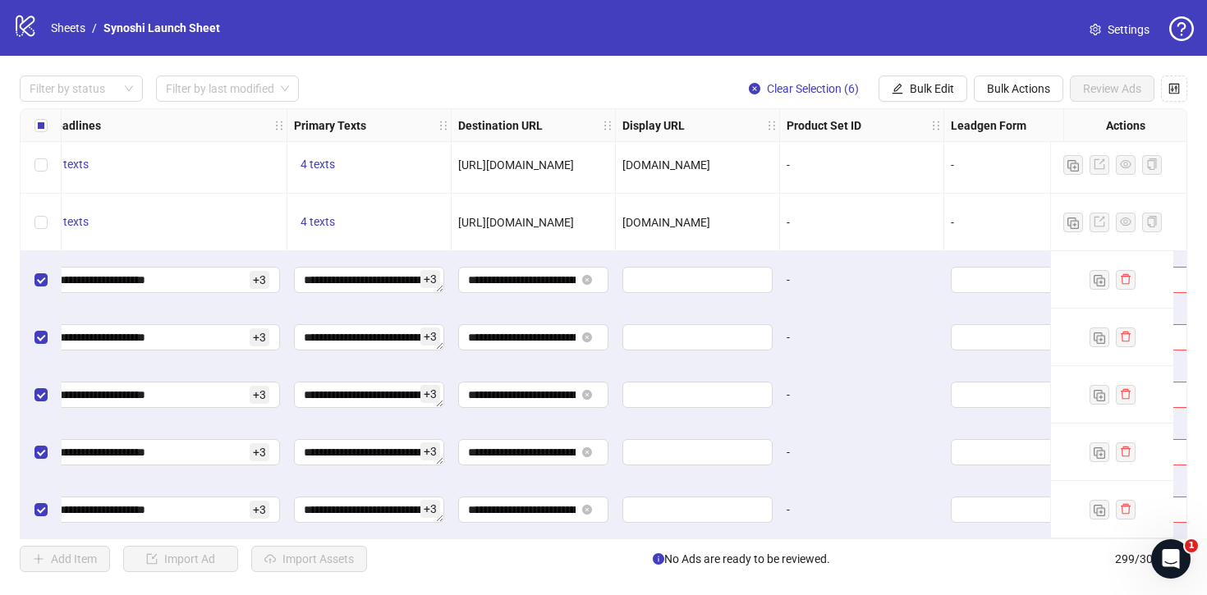
scroll to position [16797, 1182]
click at [919, 88] on span "Bulk Edit" at bounding box center [932, 88] width 44 height 13
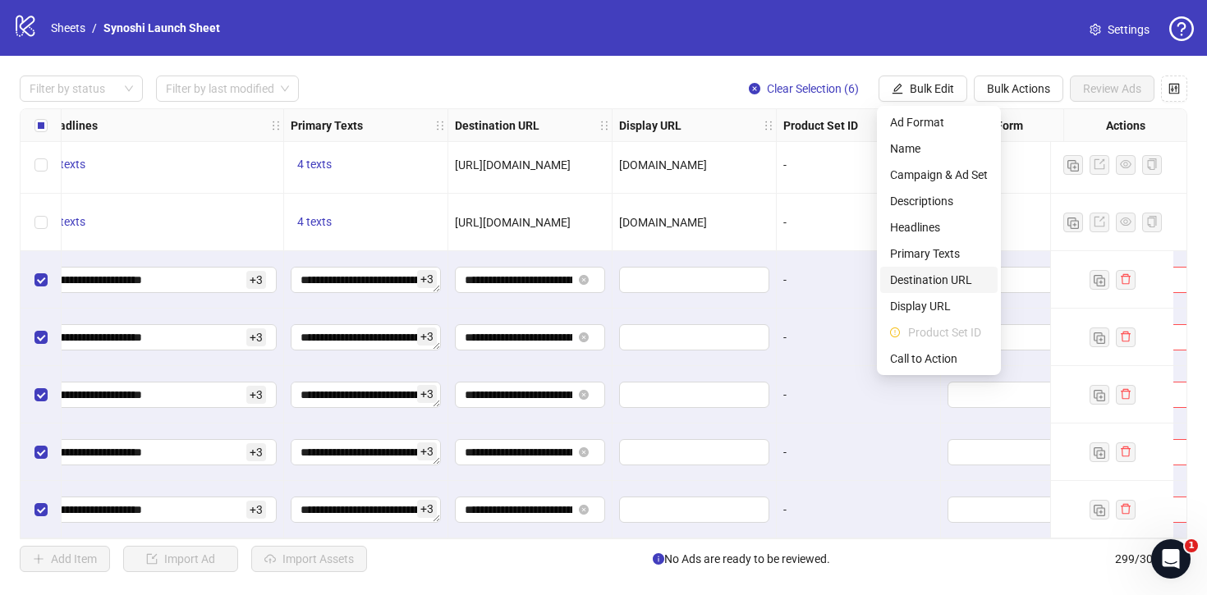
click at [913, 273] on span "Destination URL" at bounding box center [939, 280] width 98 height 18
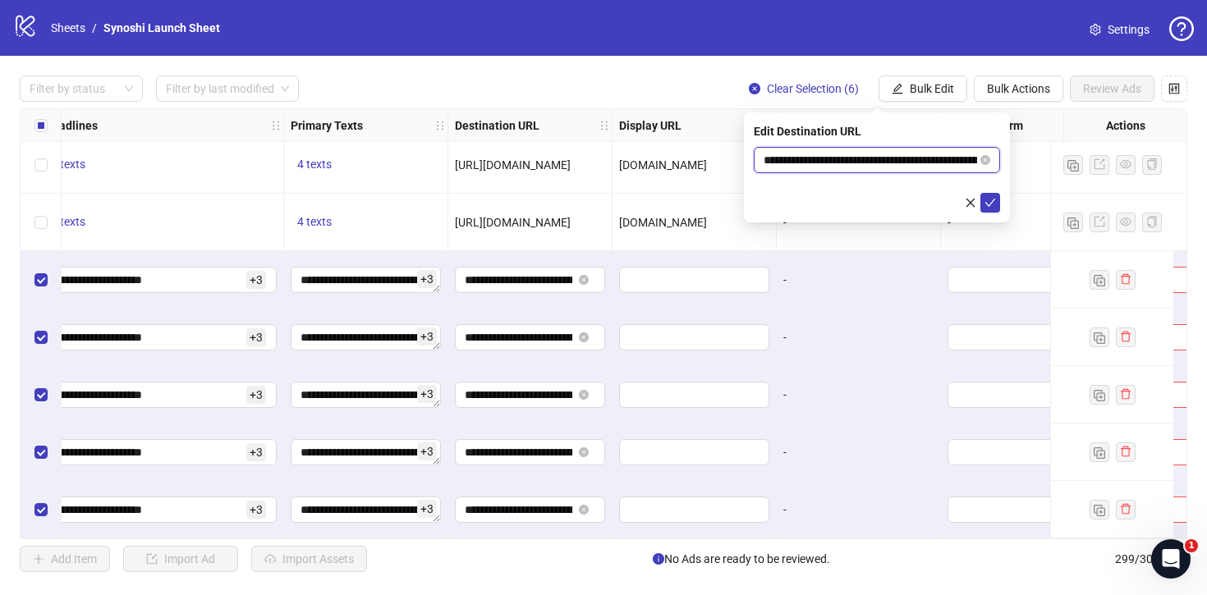
click at [886, 158] on input "**********" at bounding box center [871, 160] width 214 height 18
paste input "text"
type input "**********"
click at [994, 199] on icon "check" at bounding box center [990, 203] width 11 height 8
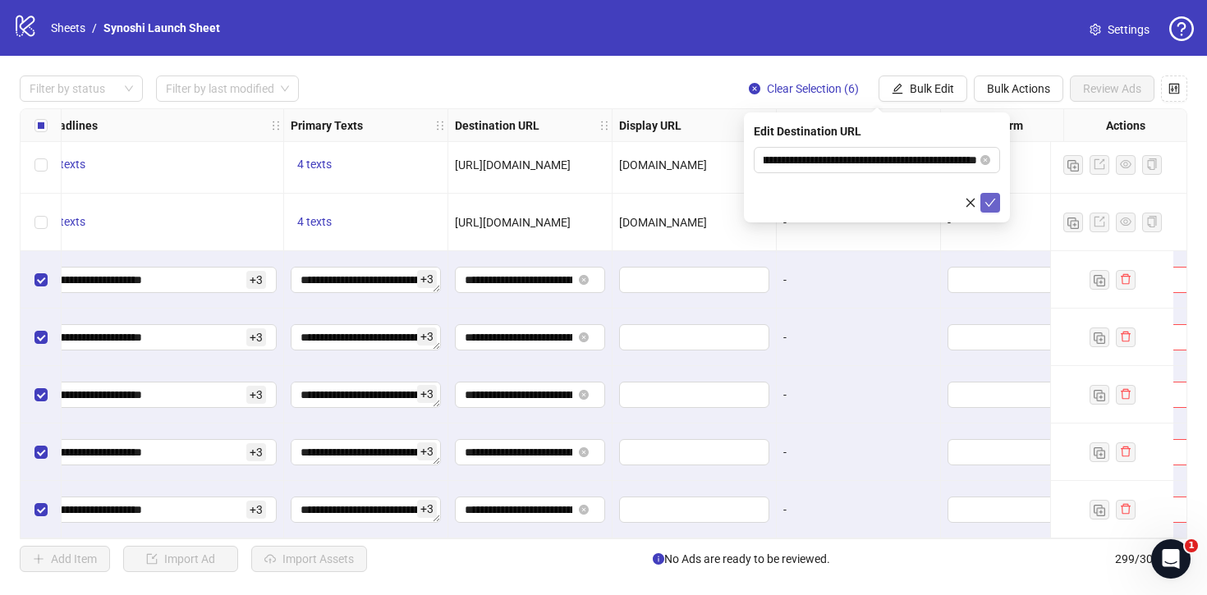
scroll to position [0, 0]
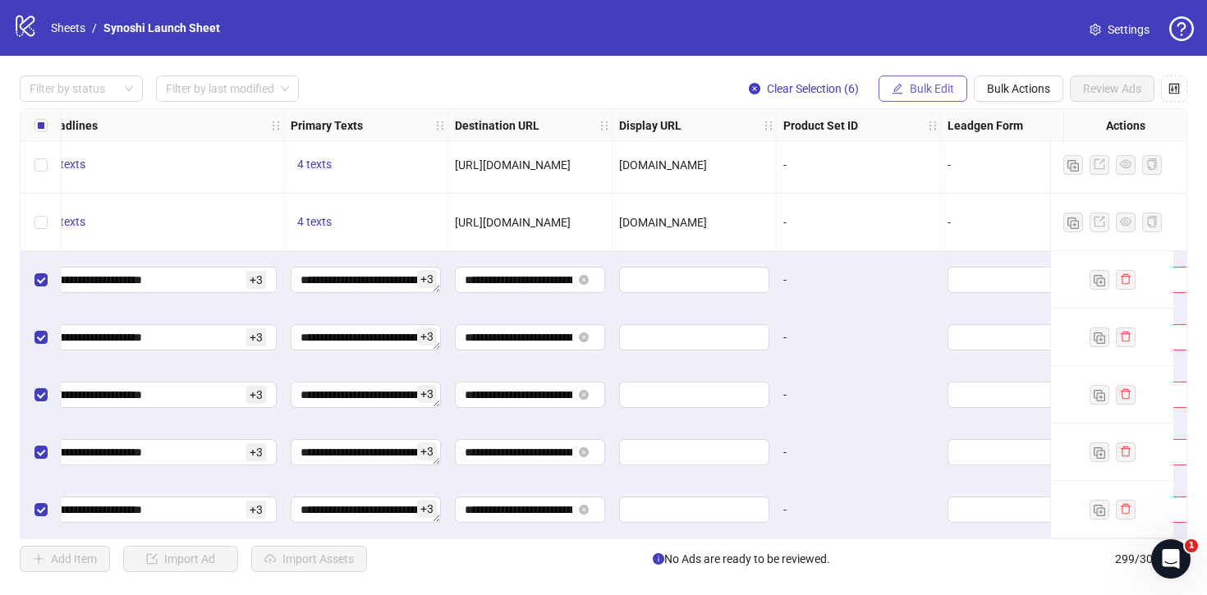
click at [935, 94] on span "Bulk Edit" at bounding box center [932, 88] width 44 height 13
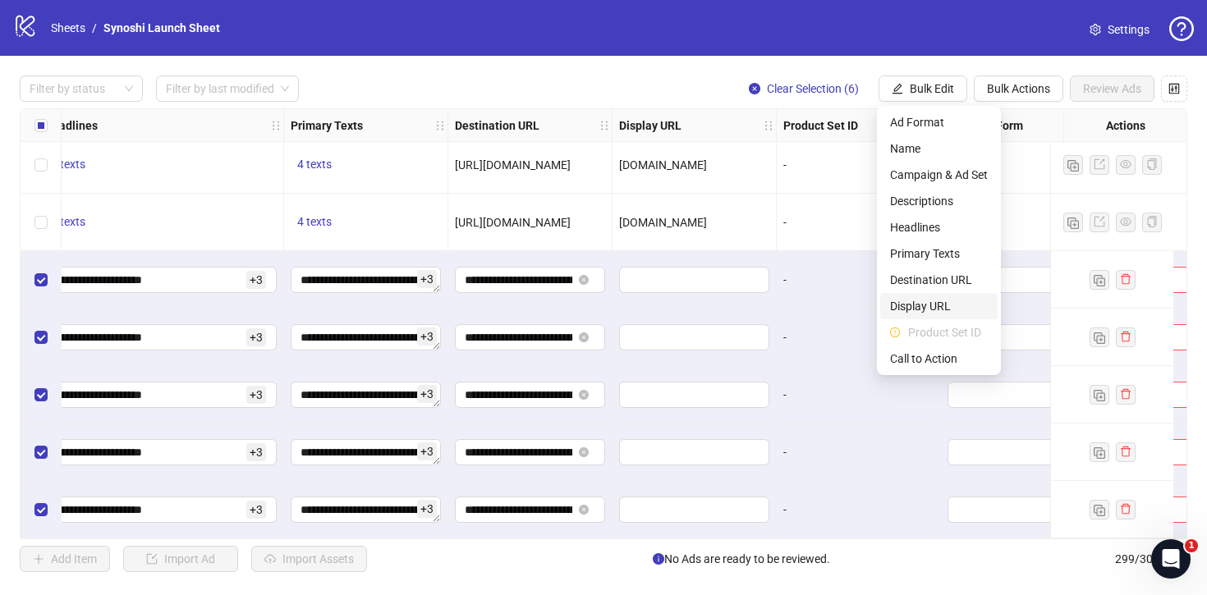
click at [928, 304] on span "Display URL" at bounding box center [939, 306] width 98 height 18
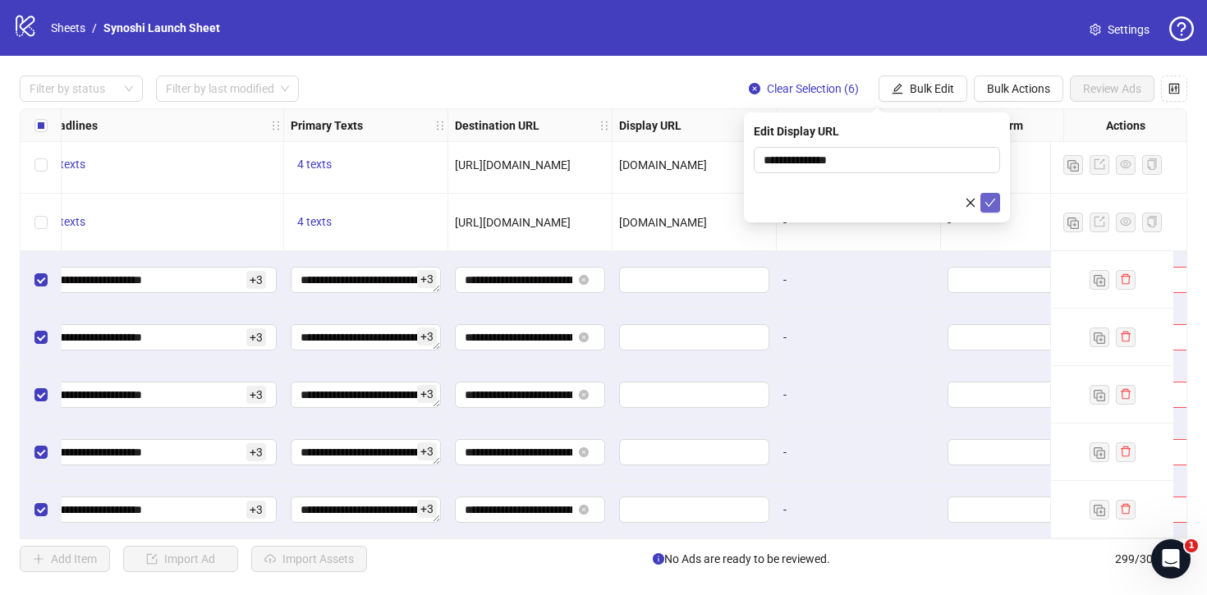
click at [993, 201] on icon "check" at bounding box center [990, 202] width 11 height 11
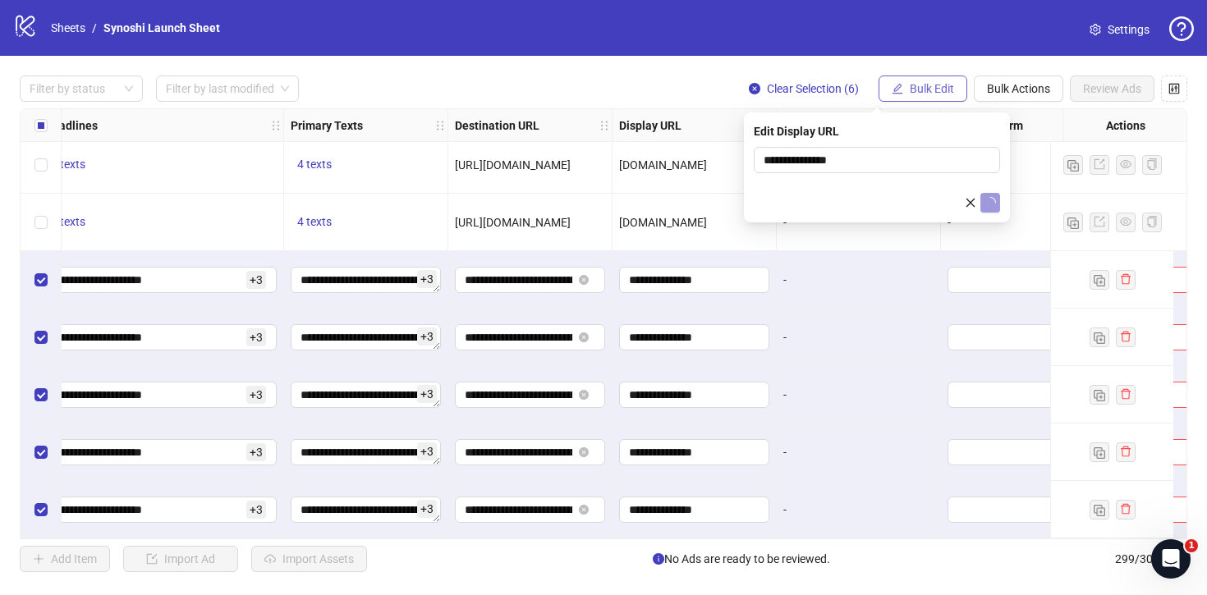
click at [941, 84] on span "Bulk Edit" at bounding box center [932, 88] width 44 height 13
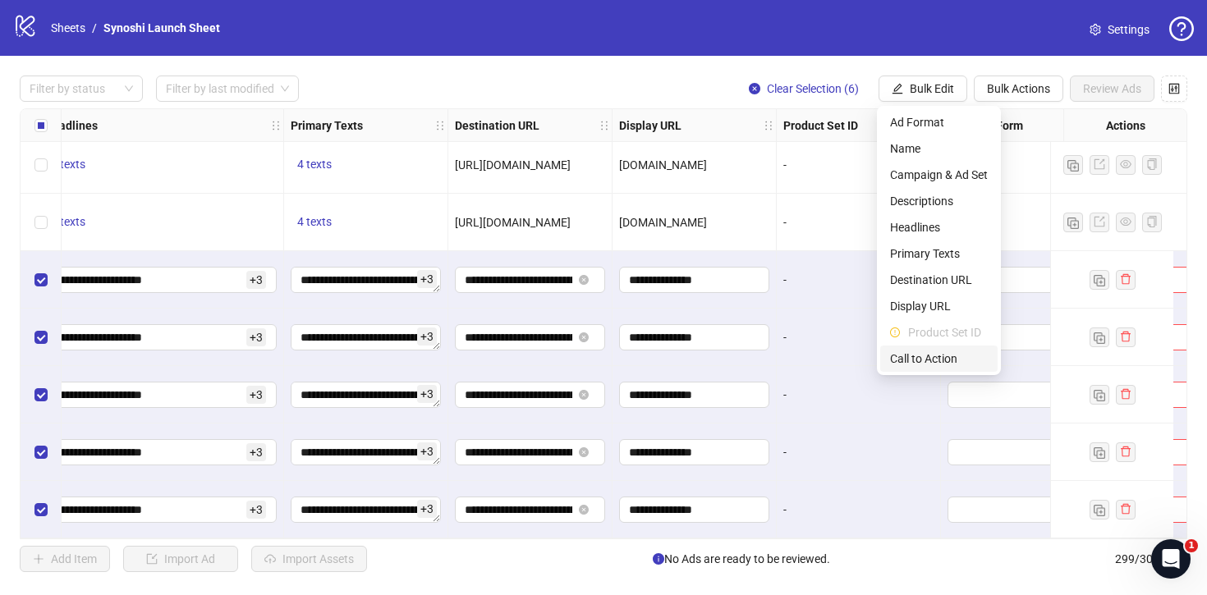
click at [935, 363] on span "Call to Action" at bounding box center [939, 359] width 98 height 18
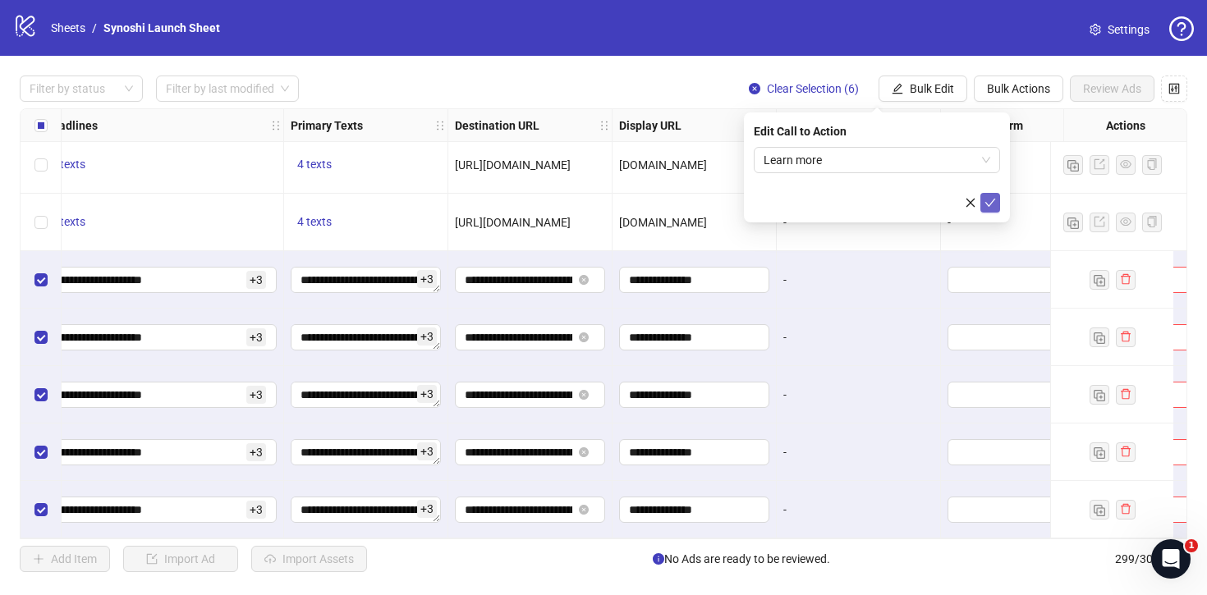
click at [990, 201] on icon "check" at bounding box center [990, 202] width 11 height 11
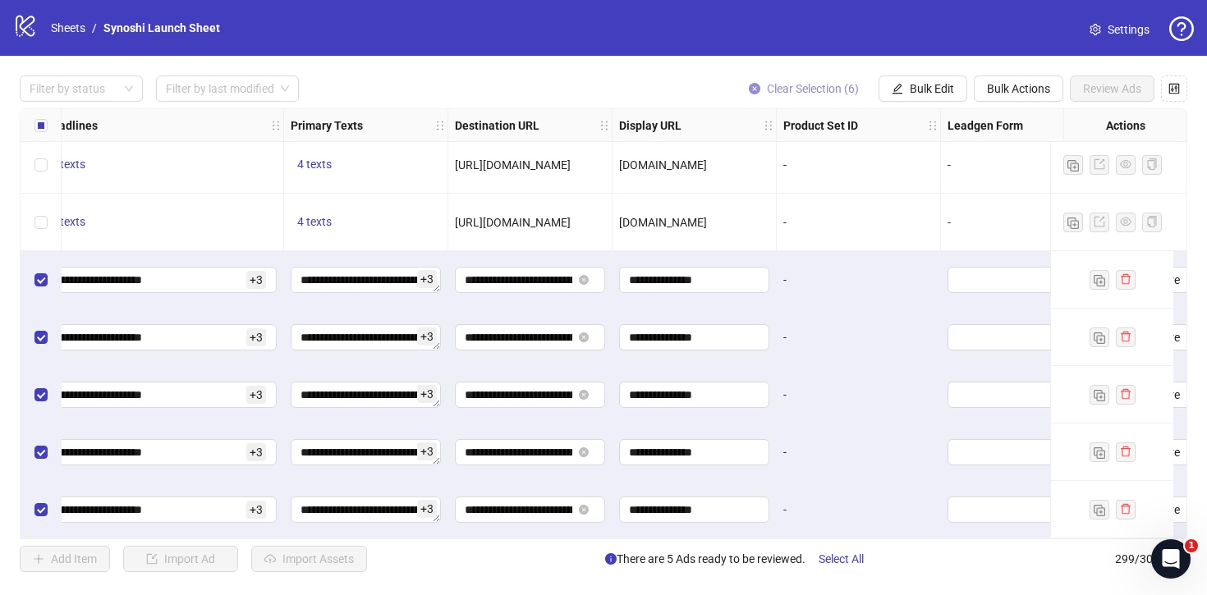
click at [750, 90] on icon "close-circle" at bounding box center [754, 88] width 11 height 11
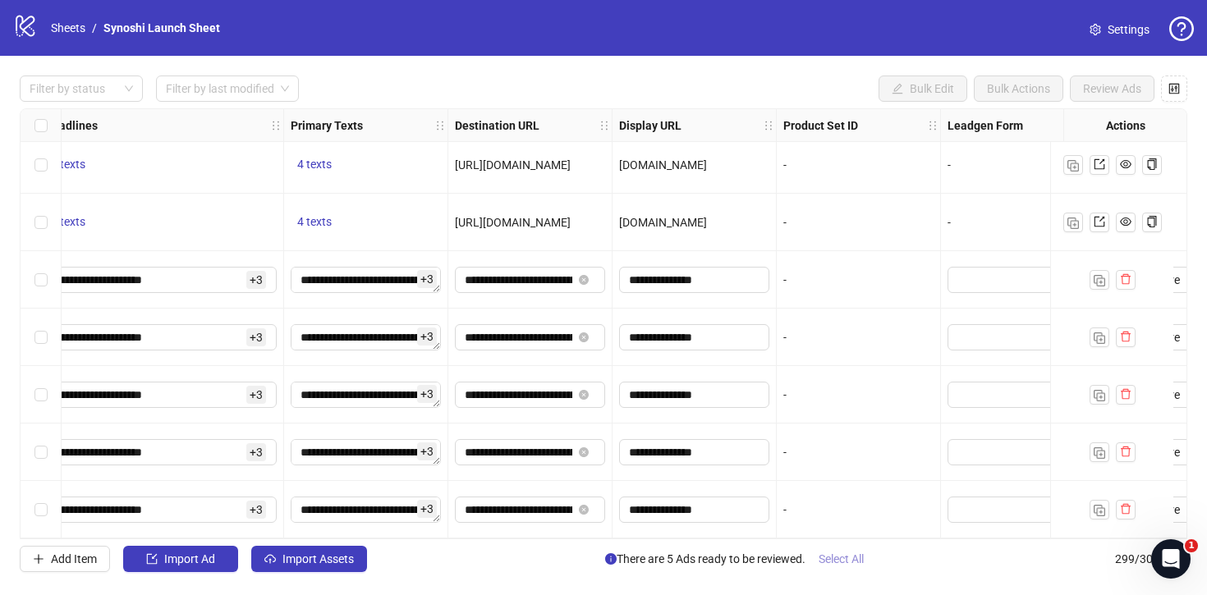
click at [850, 567] on button "Select All" at bounding box center [841, 559] width 71 height 26
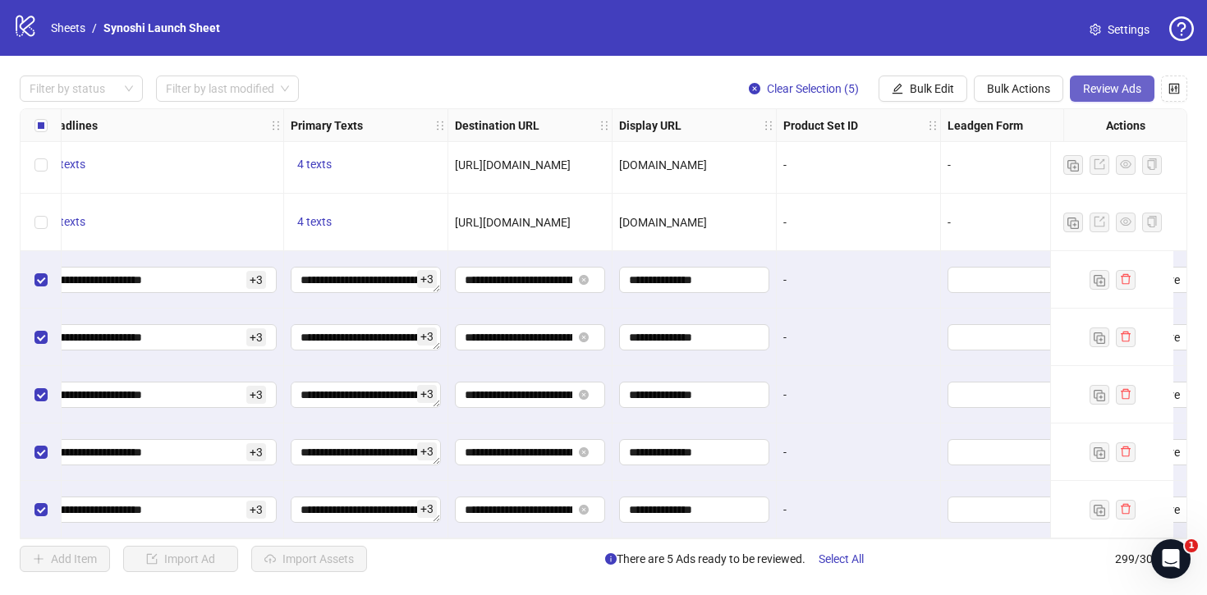
click at [1123, 85] on span "Review Ads" at bounding box center [1112, 88] width 58 height 13
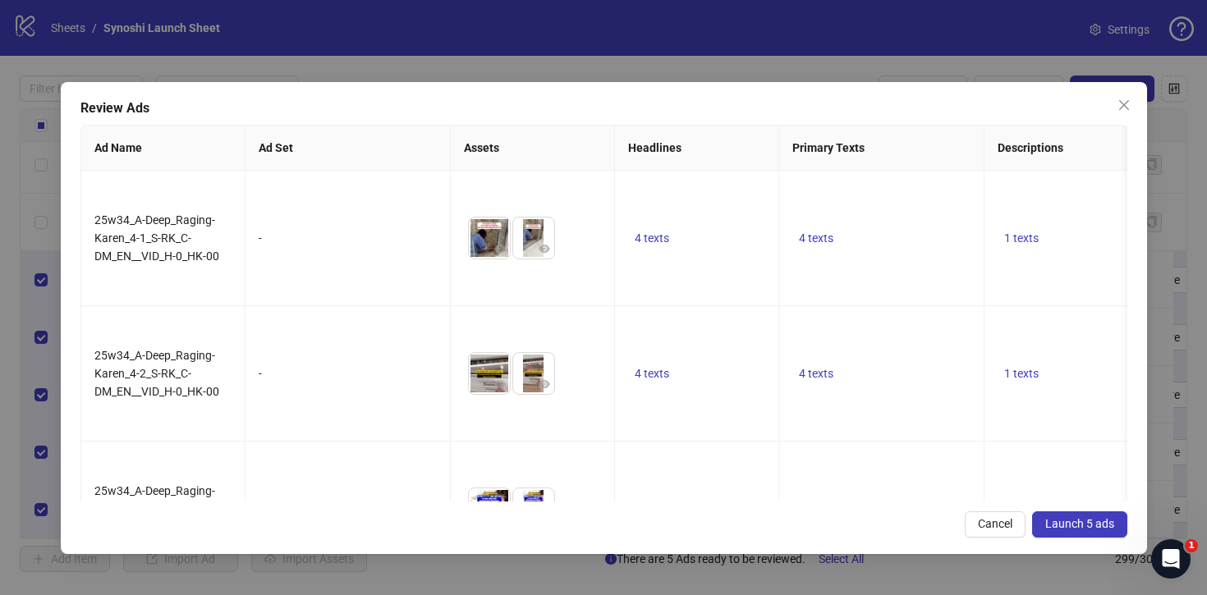
click at [1077, 518] on span "Launch 5 ads" at bounding box center [1079, 523] width 69 height 13
